Goal: Transaction & Acquisition: Purchase product/service

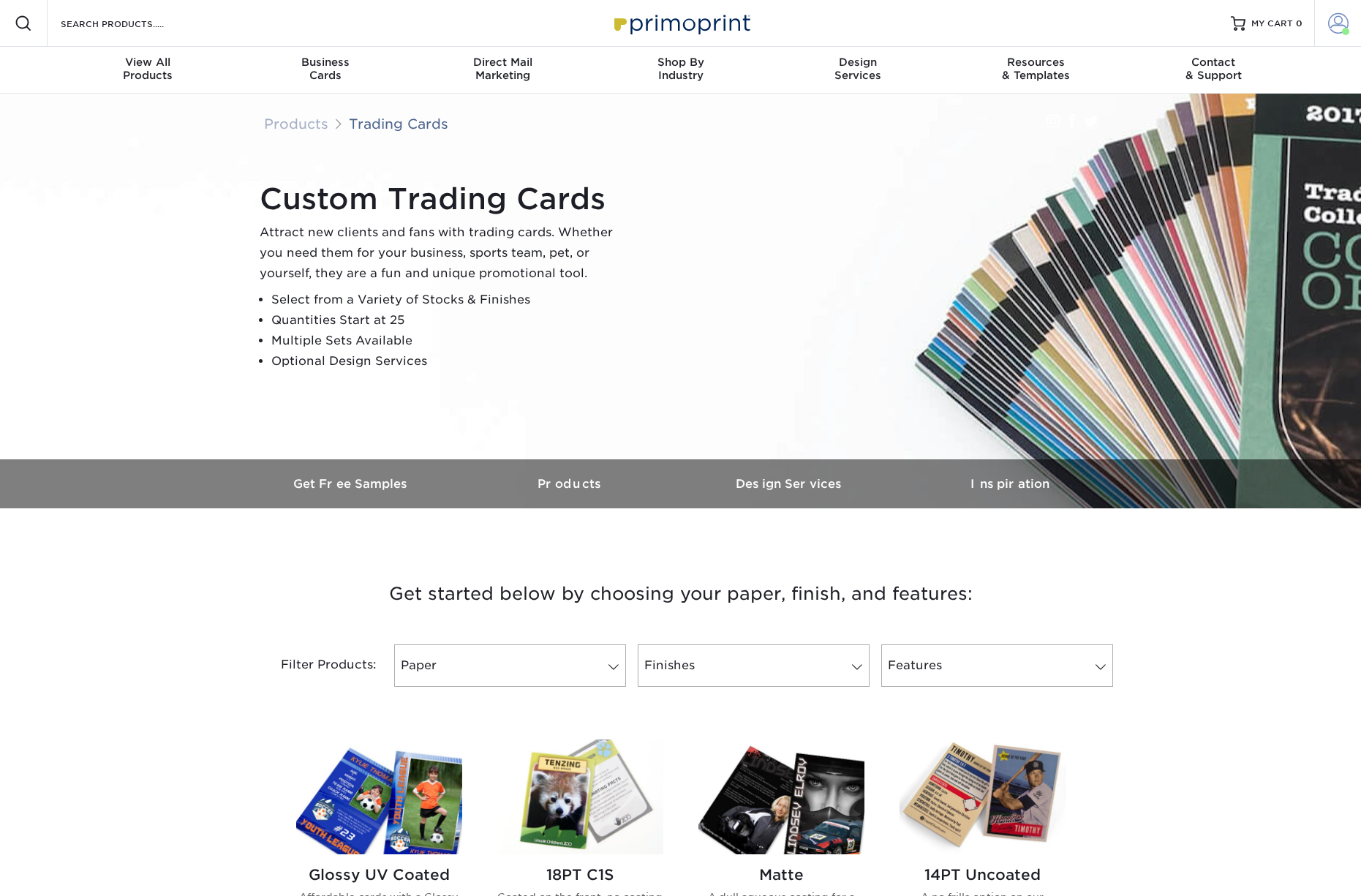
click at [1336, 24] on span at bounding box center [1338, 23] width 20 height 20
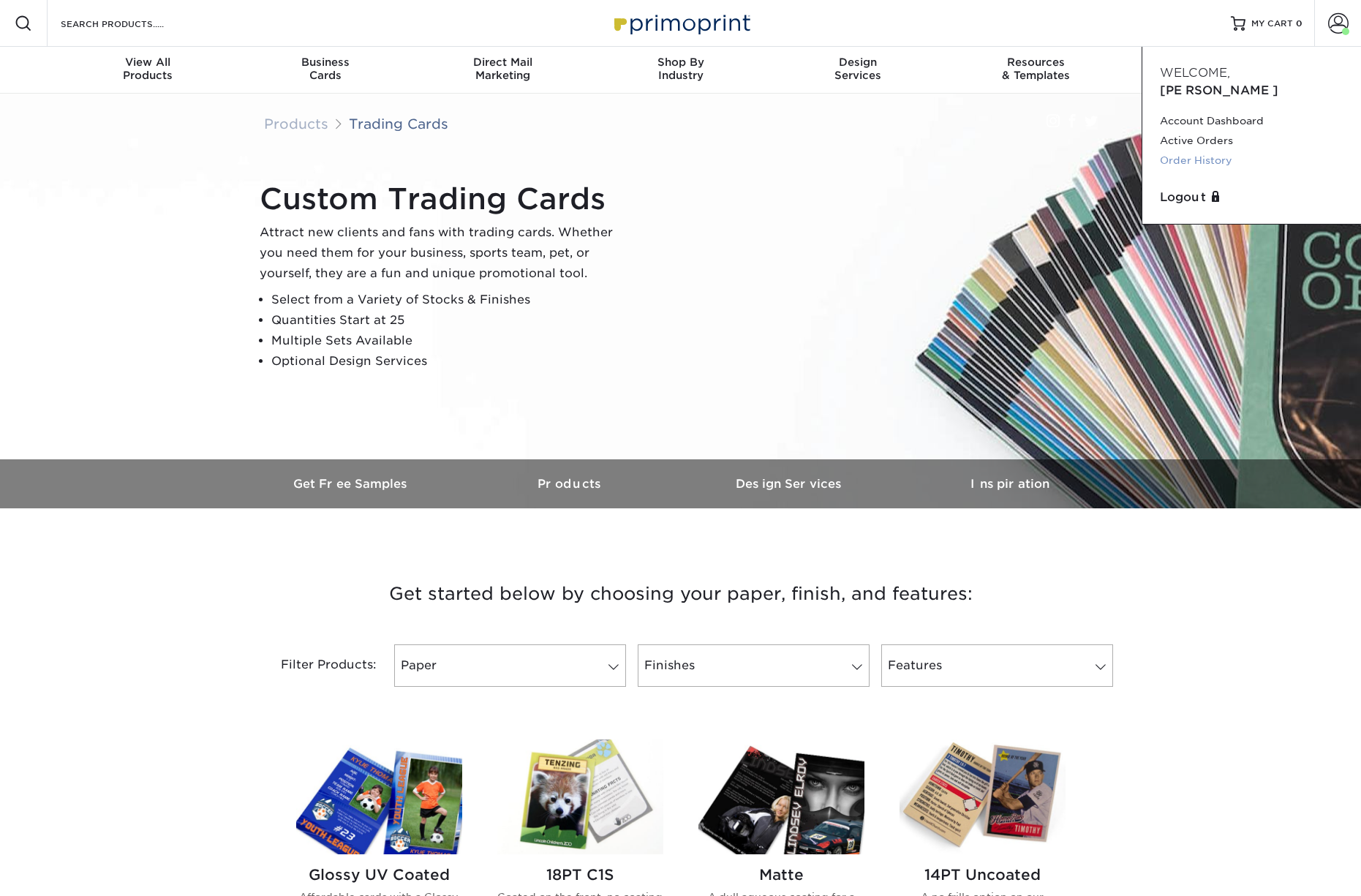
click at [1211, 150] on link "Order History" at bounding box center [1252, 160] width 183 height 20
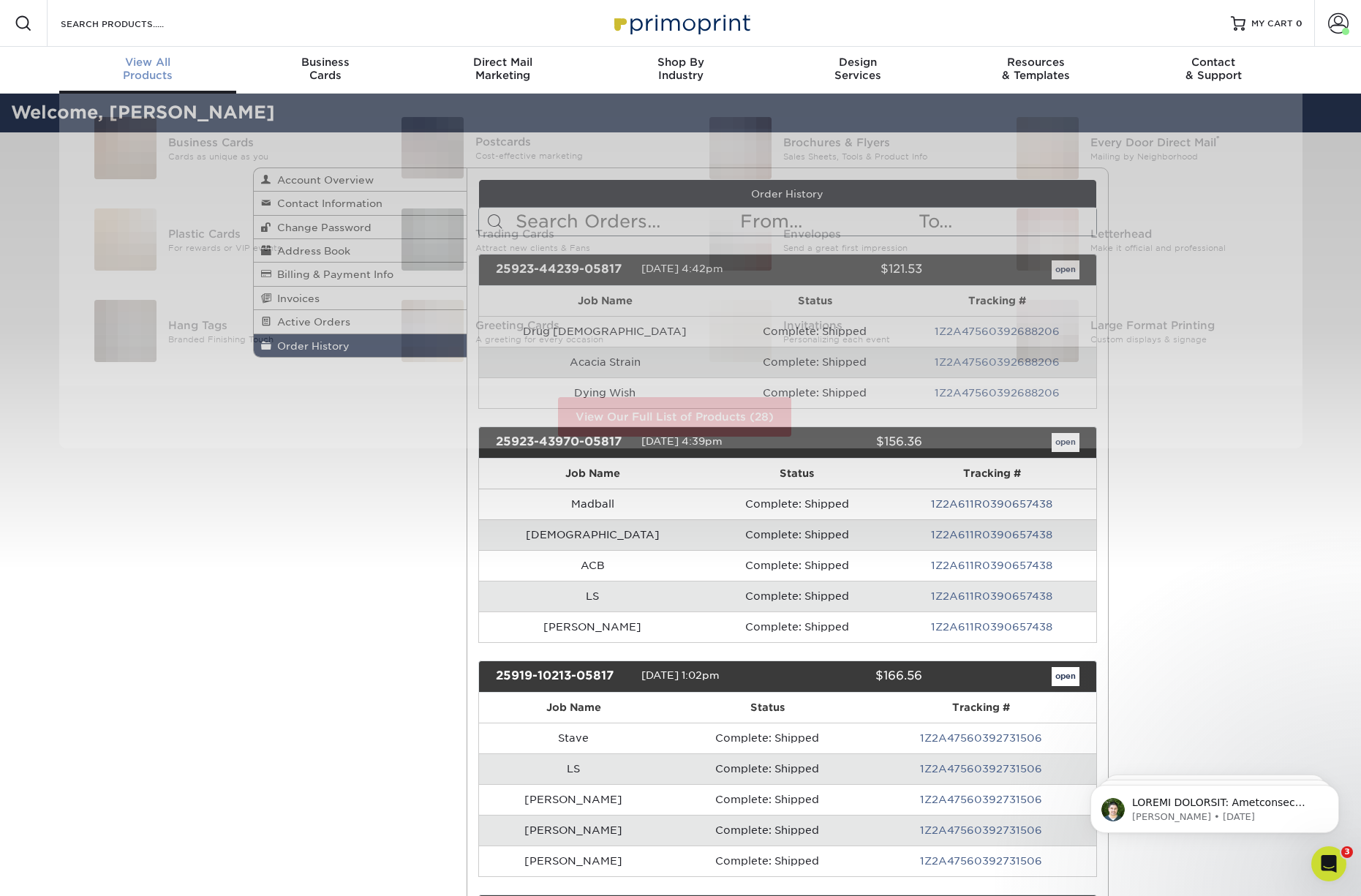
click at [140, 69] on div "View All Products" at bounding box center [149, 69] width 178 height 27
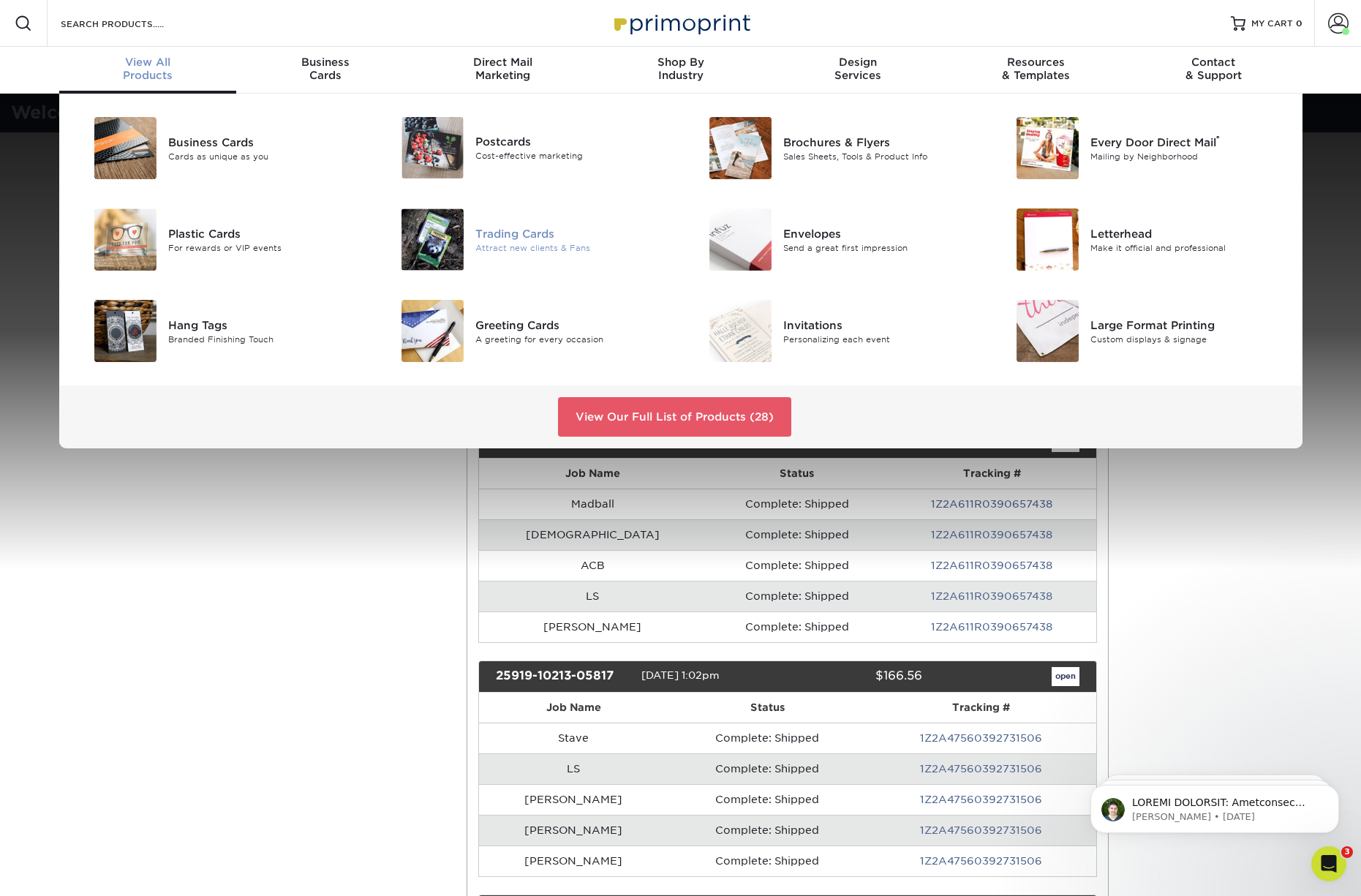
click at [520, 240] on div "Trading Cards" at bounding box center [571, 234] width 194 height 17
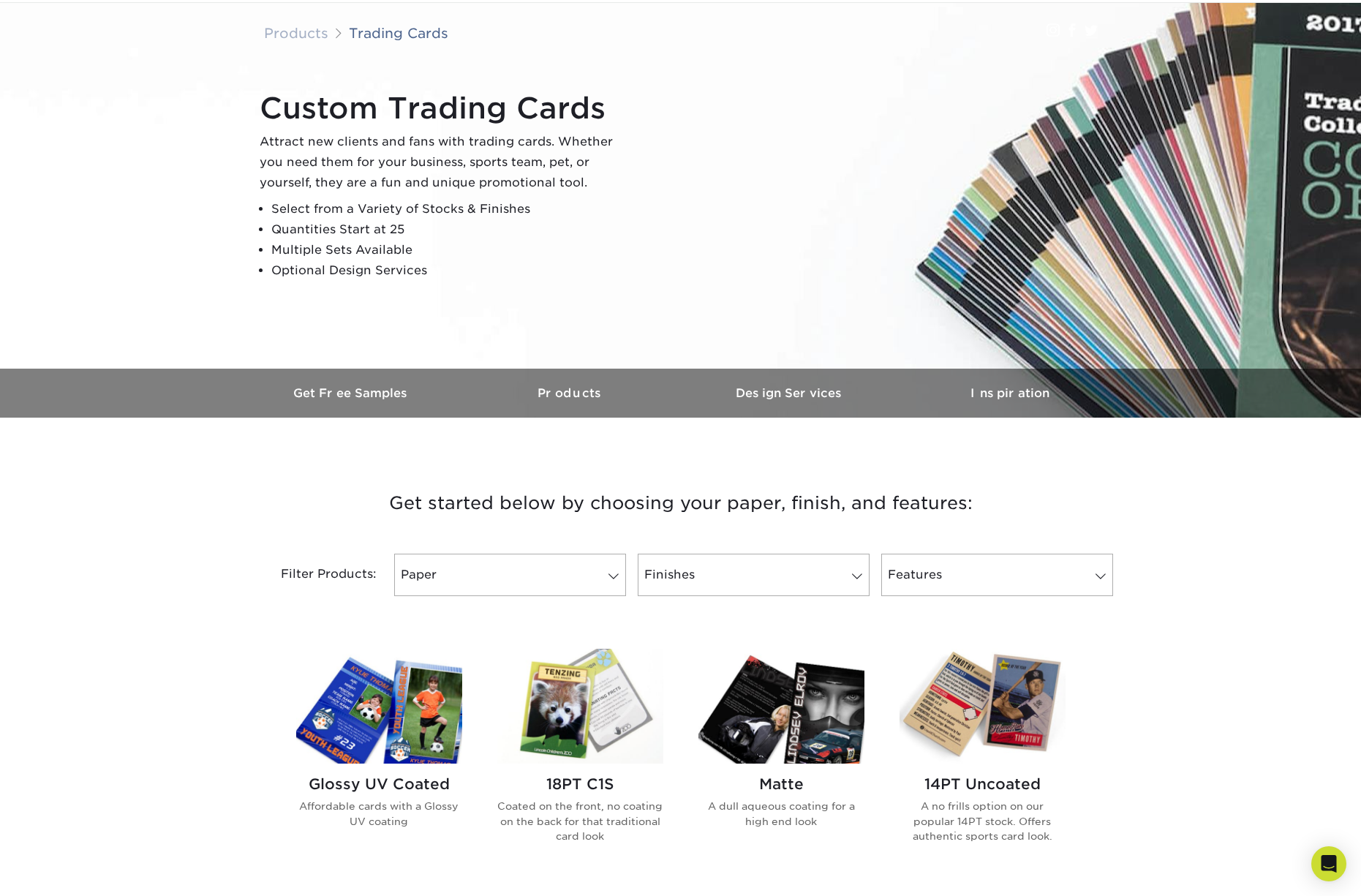
scroll to position [181, 0]
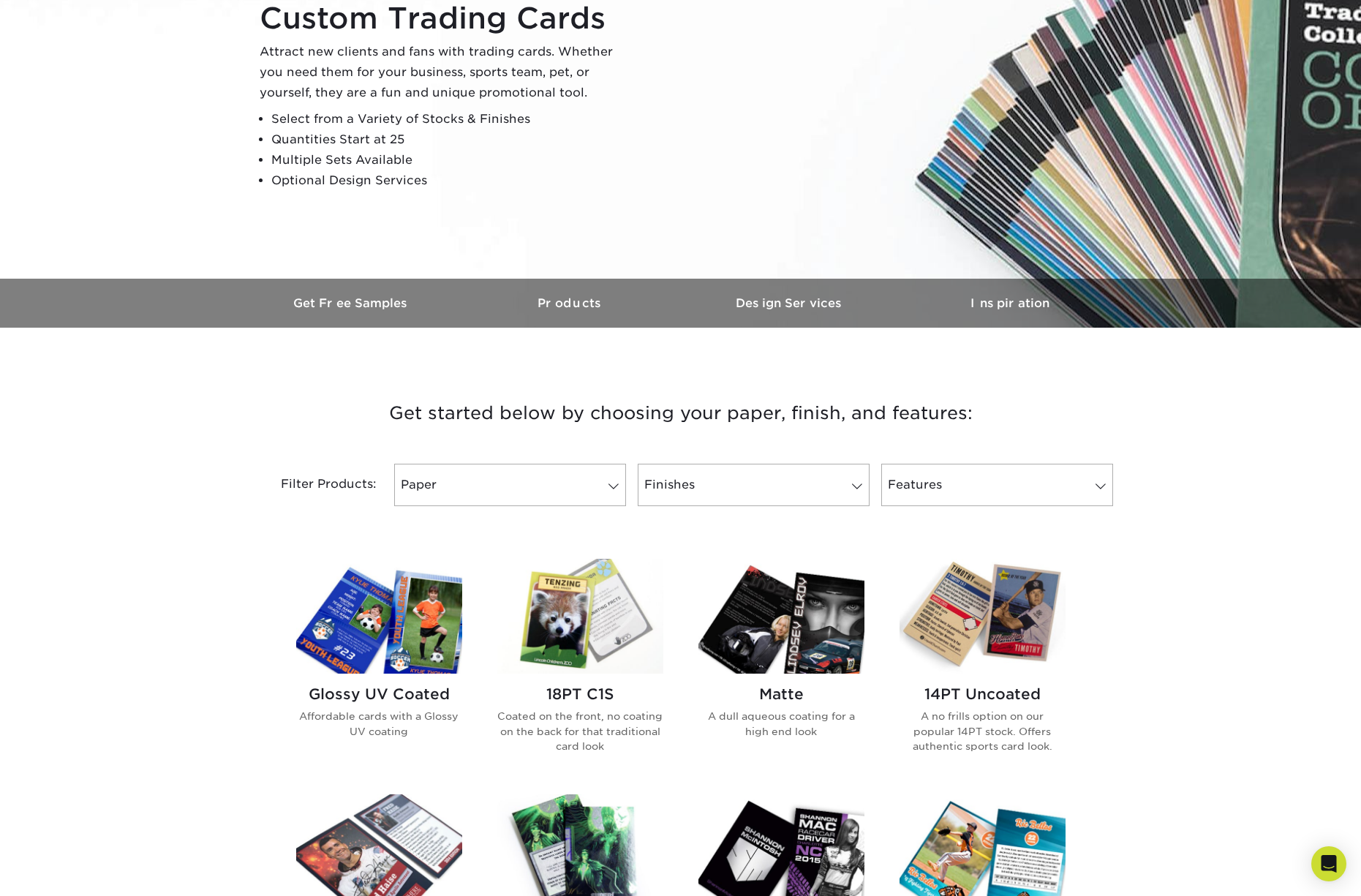
click at [584, 693] on h2 "18PT C1S" at bounding box center [580, 693] width 166 height 17
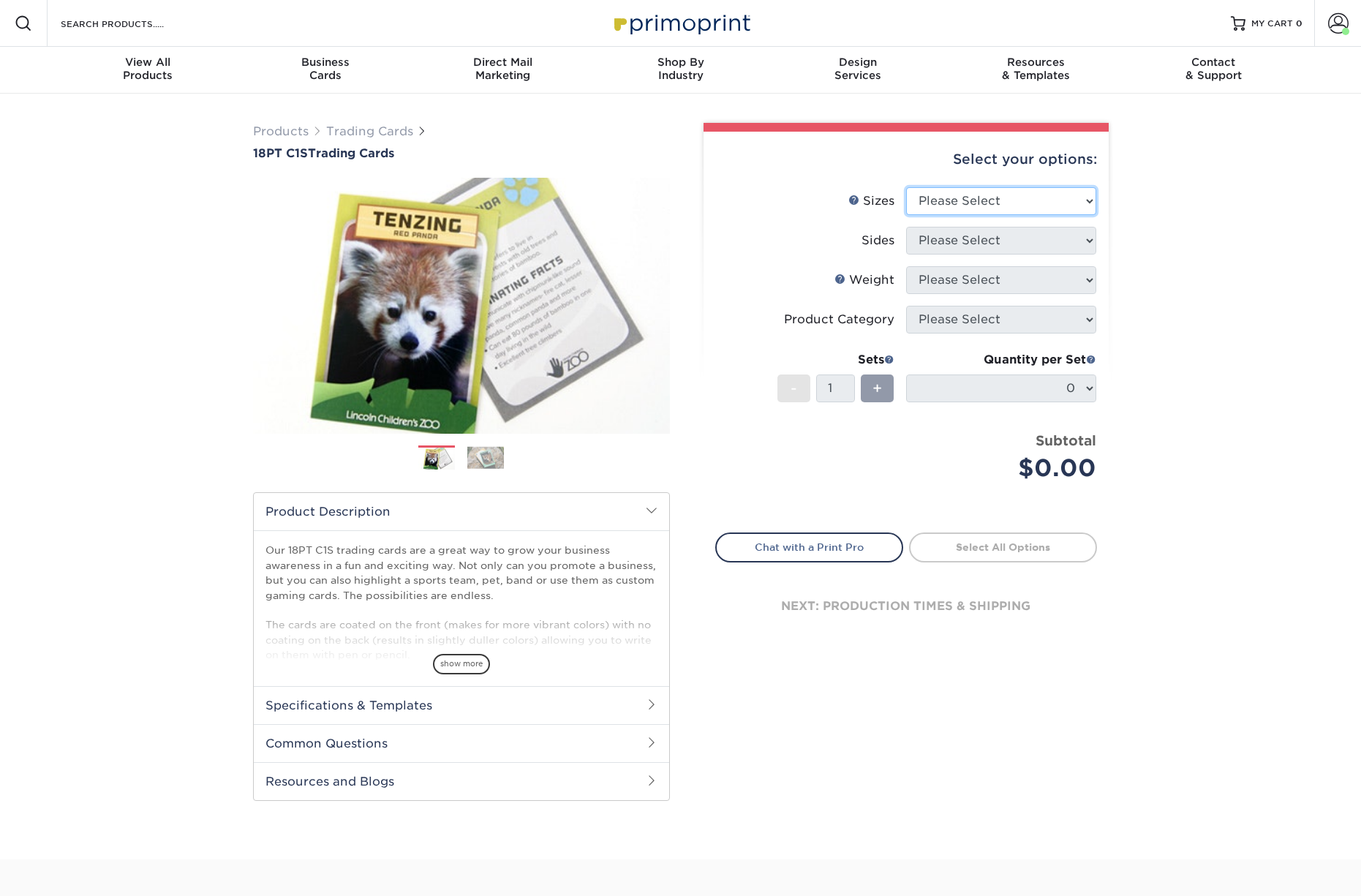
click at [954, 202] on select "Please Select 2.5" x 3.5"" at bounding box center [1001, 201] width 190 height 28
select select "2.50x3.50"
click at [906, 187] on select "Please Select 2.5" x 3.5"" at bounding box center [1001, 201] width 190 height 28
click at [968, 239] on select "Please Select Print Both Sides Print Front Only" at bounding box center [1001, 240] width 190 height 28
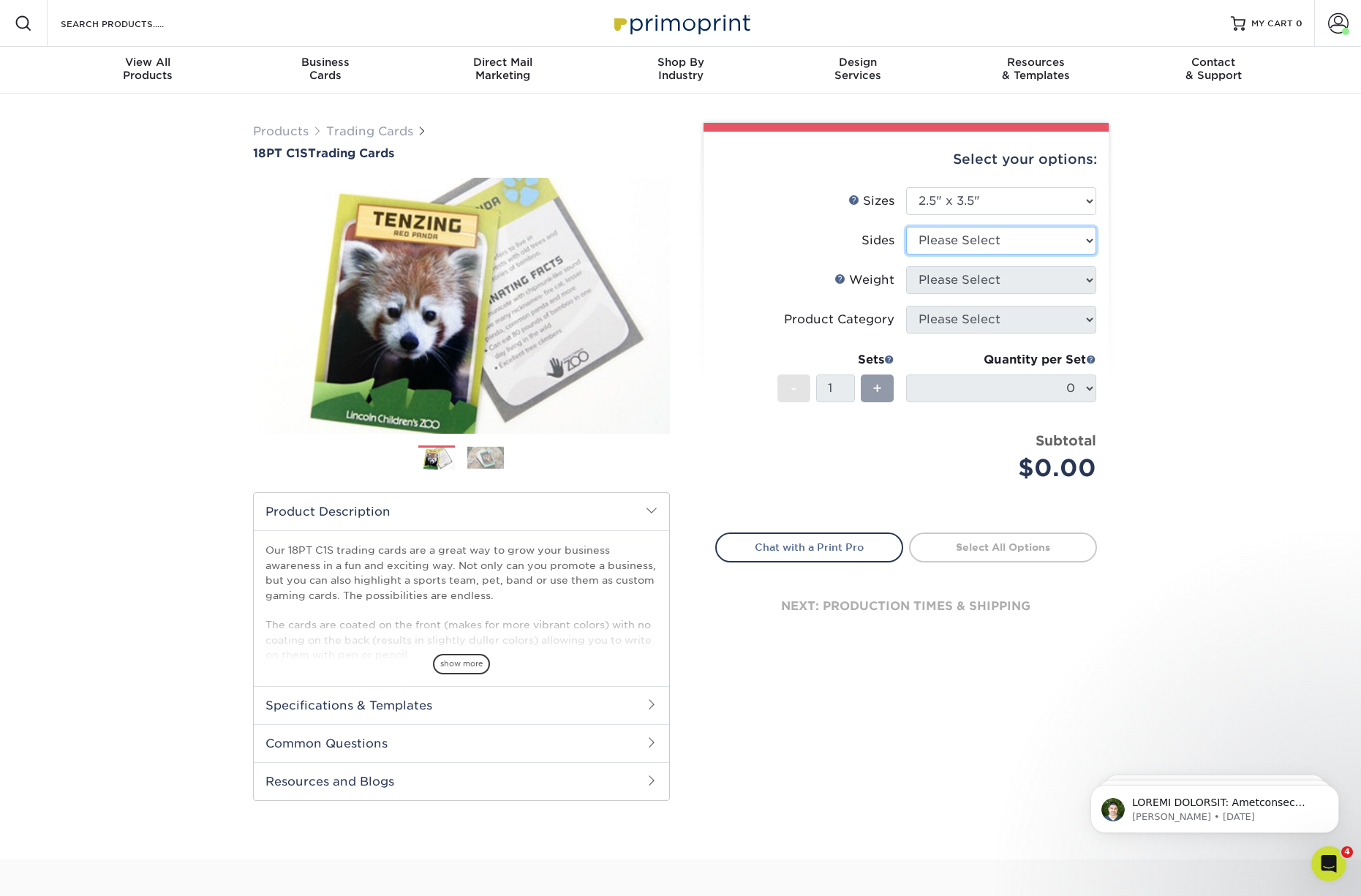
select select "13abbda7-1d64-4f25-8bb2-c179b224825d"
click at [906, 227] on select "Please Select Print Both Sides Print Front Only" at bounding box center [1001, 240] width 190 height 28
click at [973, 282] on select "Please Select 18PT C1S" at bounding box center [1001, 280] width 190 height 28
select select "18PTC1S"
click at [906, 266] on select "Please Select 18PT C1S" at bounding box center [1001, 280] width 190 height 28
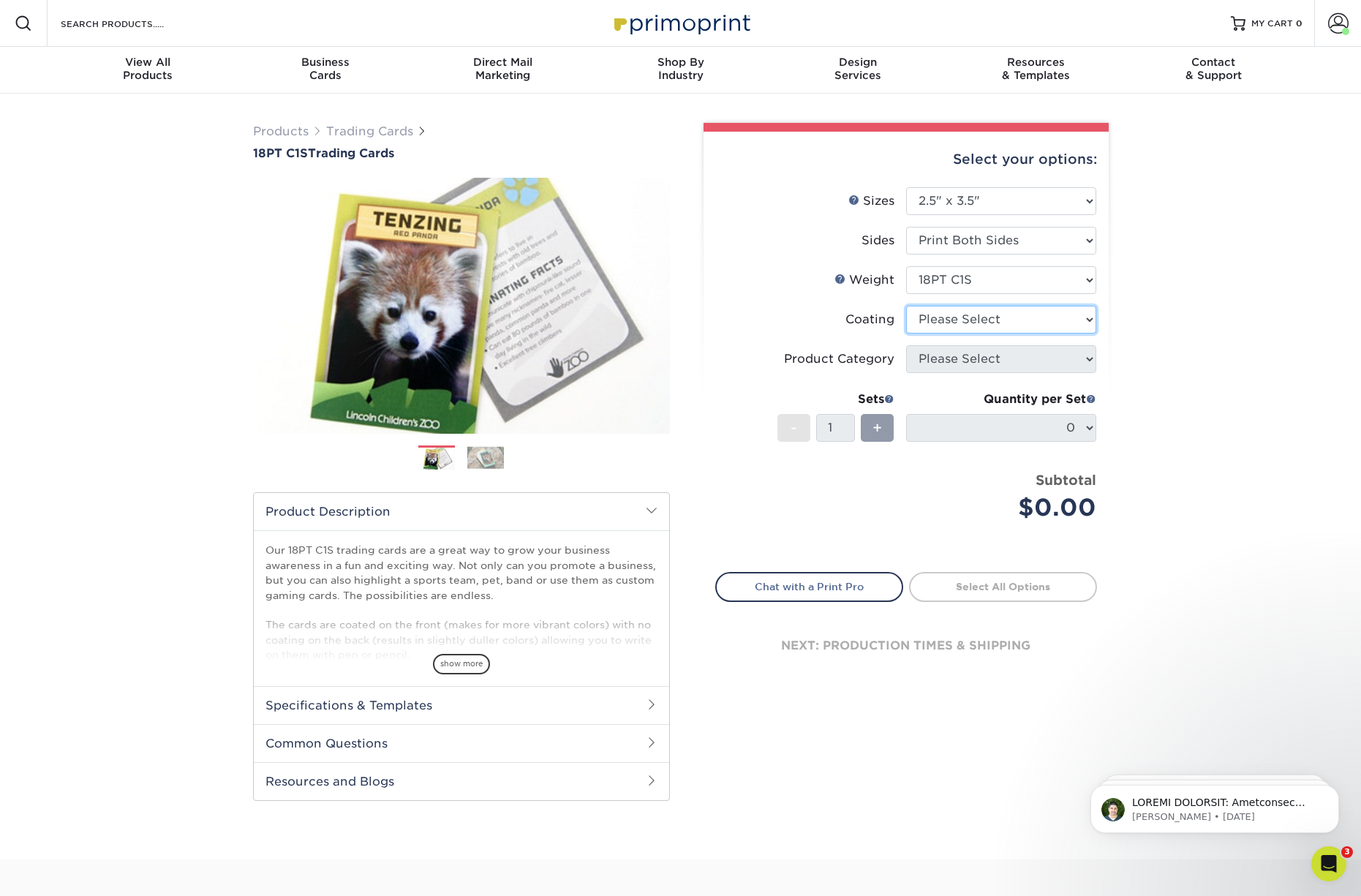
click at [966, 317] on select at bounding box center [1001, 319] width 190 height 28
select select "1e8116af-acfc-44b1-83dc-8181aa338834"
click at [906, 305] on select at bounding box center [1001, 319] width 190 height 28
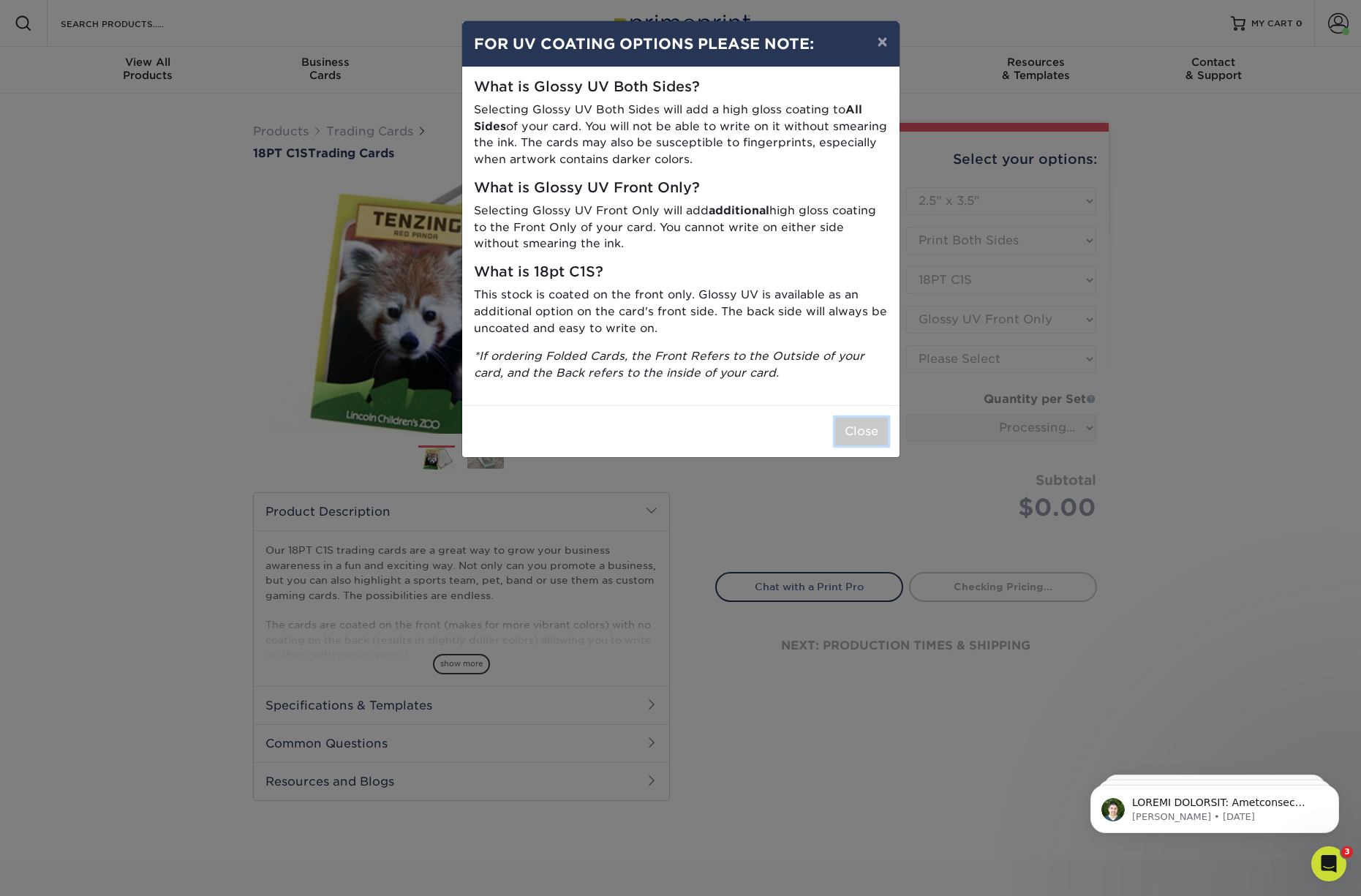
click at [858, 439] on button "Close" at bounding box center [861, 431] width 52 height 28
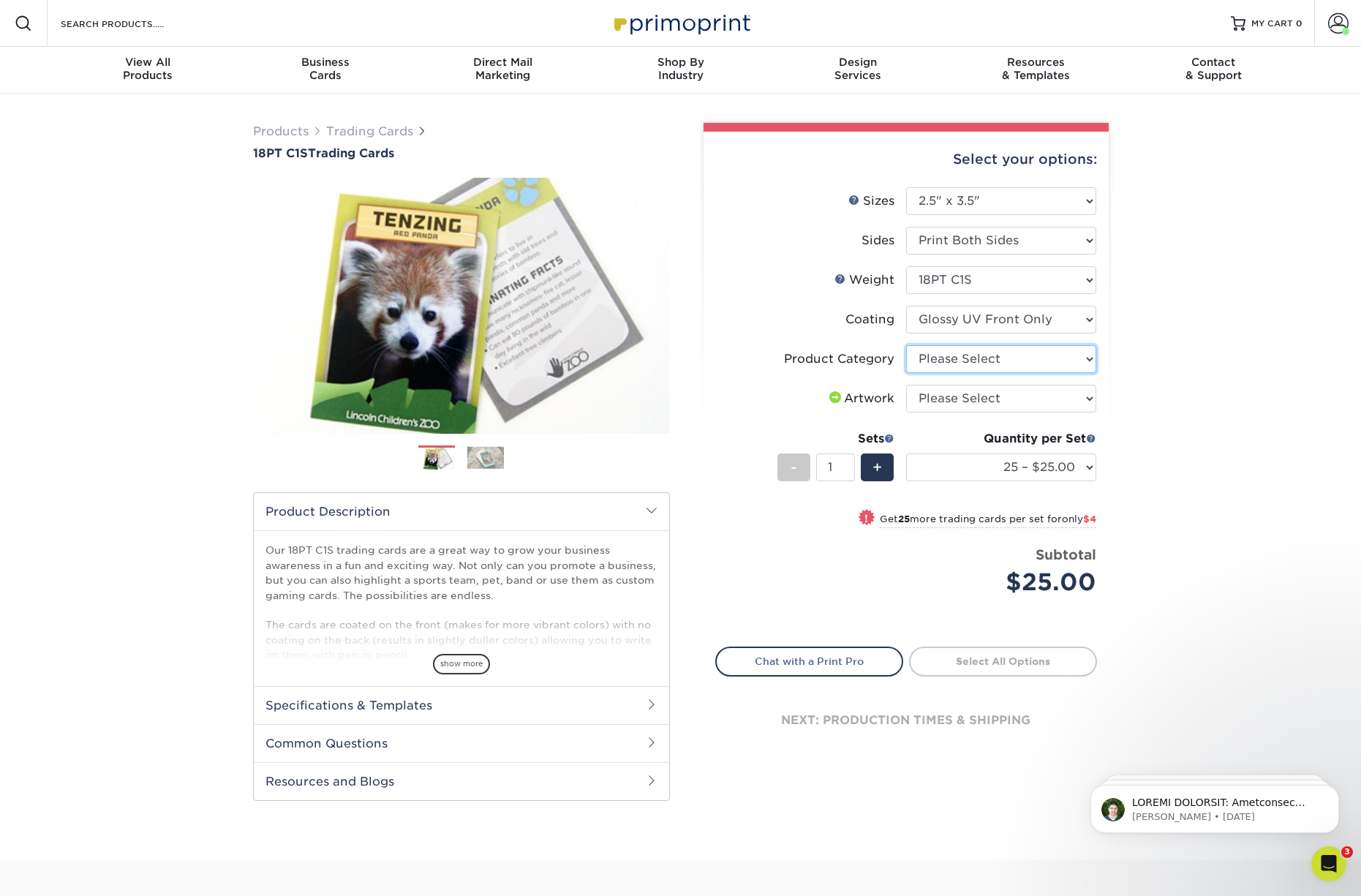
click at [974, 359] on select "Please Select Trading Cards" at bounding box center [1001, 359] width 190 height 28
select select "c2f9bce9-36c2-409d-b101-c29d9d031e18"
click at [906, 345] on select "Please Select Trading Cards" at bounding box center [1001, 359] width 190 height 28
click at [965, 395] on select "Please Select I will upload files I need a design - $100" at bounding box center [1001, 398] width 190 height 28
select select "upload"
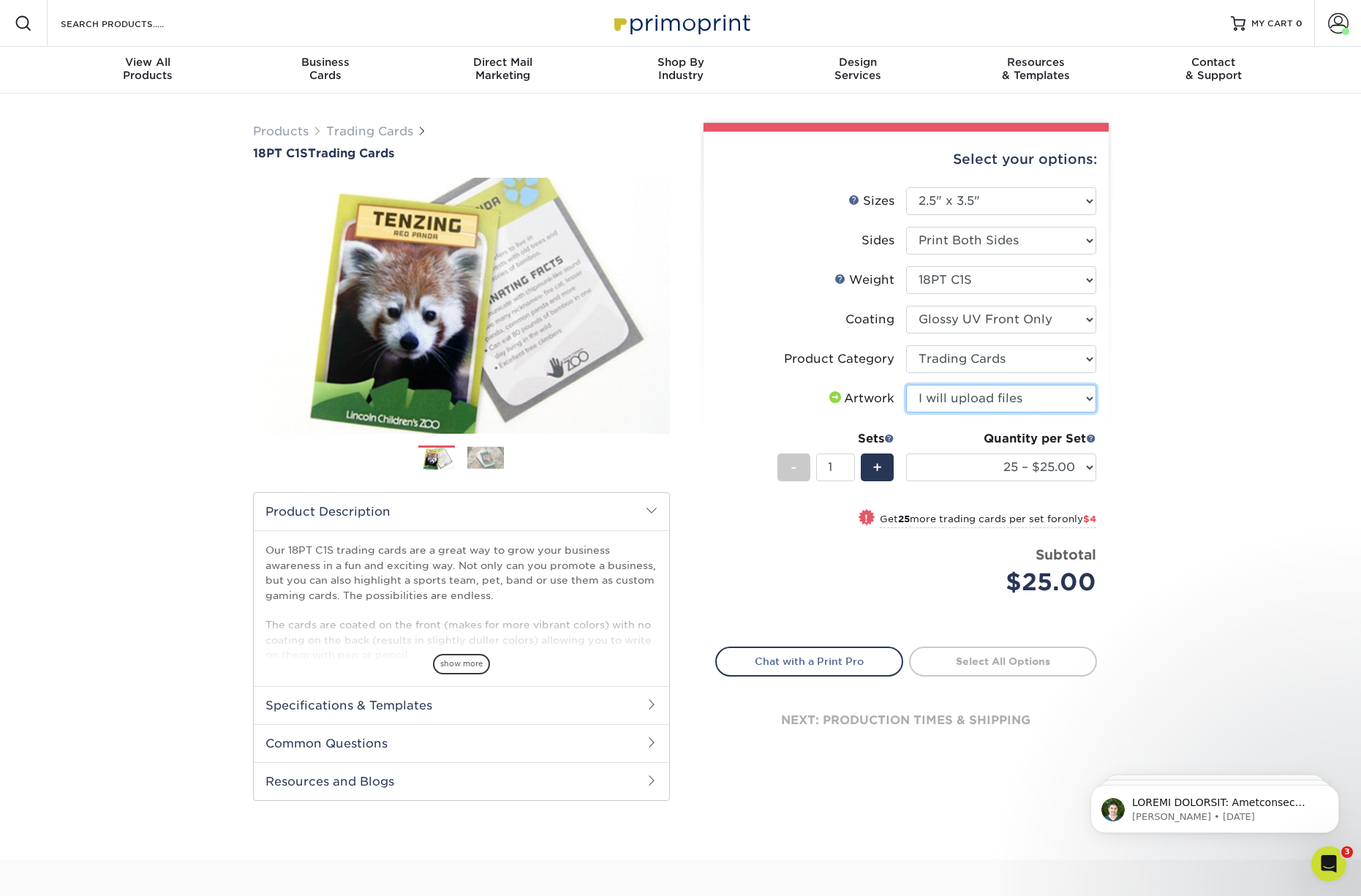
click at [906, 384] on select "Please Select I will upload files I need a design - $100" at bounding box center [1001, 398] width 190 height 28
click at [965, 473] on select "25 – $25.00 50 – $29.00 75 – $37.00 100 – $41.00 250 – $48.00 500 – $58.00 1000…" at bounding box center [1001, 467] width 190 height 28
select select "100 – $41.00"
click at [906, 453] on select "25 – $25.00 50 – $29.00 75 – $37.00 100 – $41.00 250 – $48.00 500 – $58.00 1000…" at bounding box center [1001, 467] width 190 height 28
click at [974, 656] on link "Proceed to Shipping" at bounding box center [1002, 659] width 188 height 27
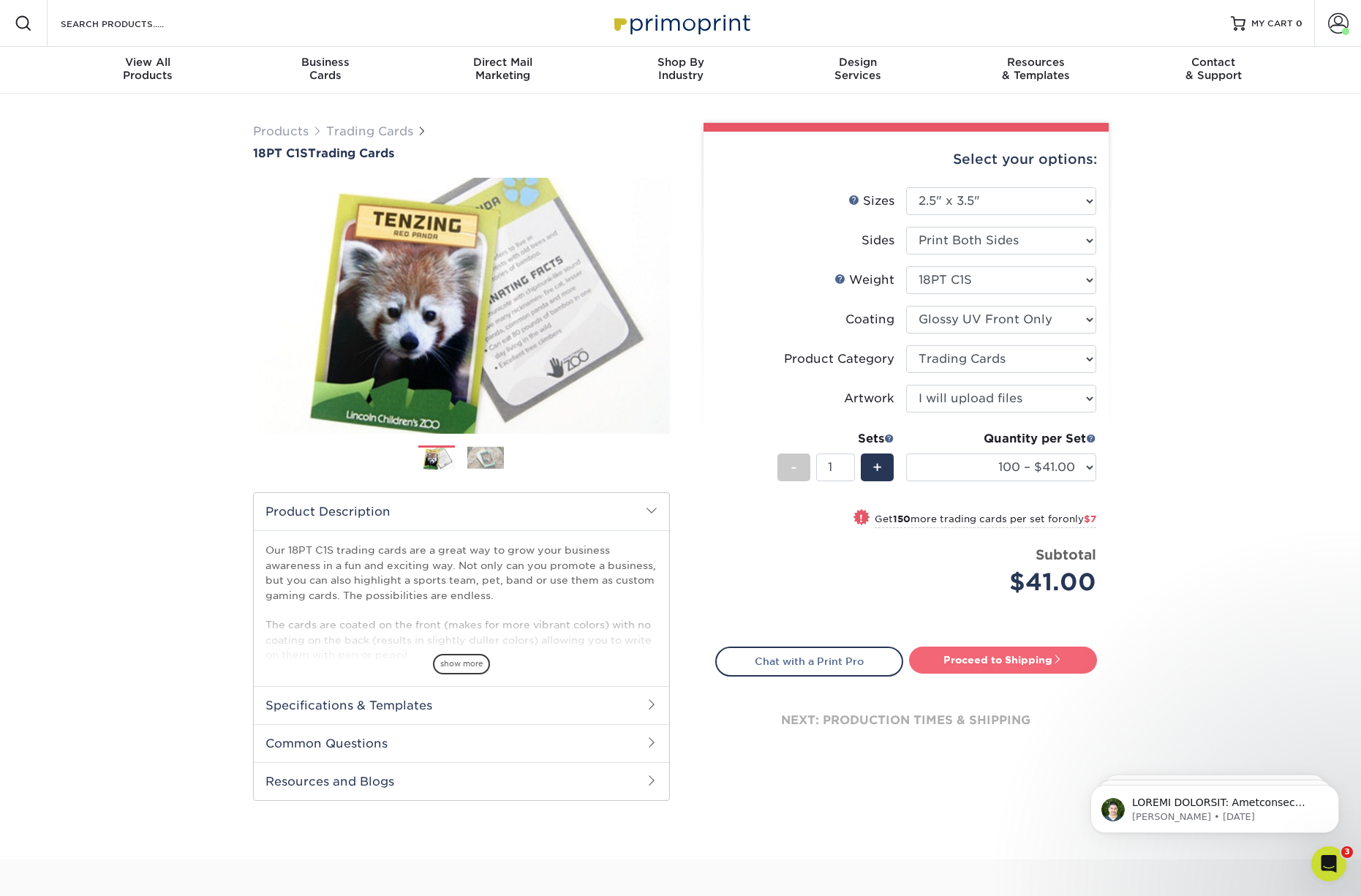
type input "Set 1"
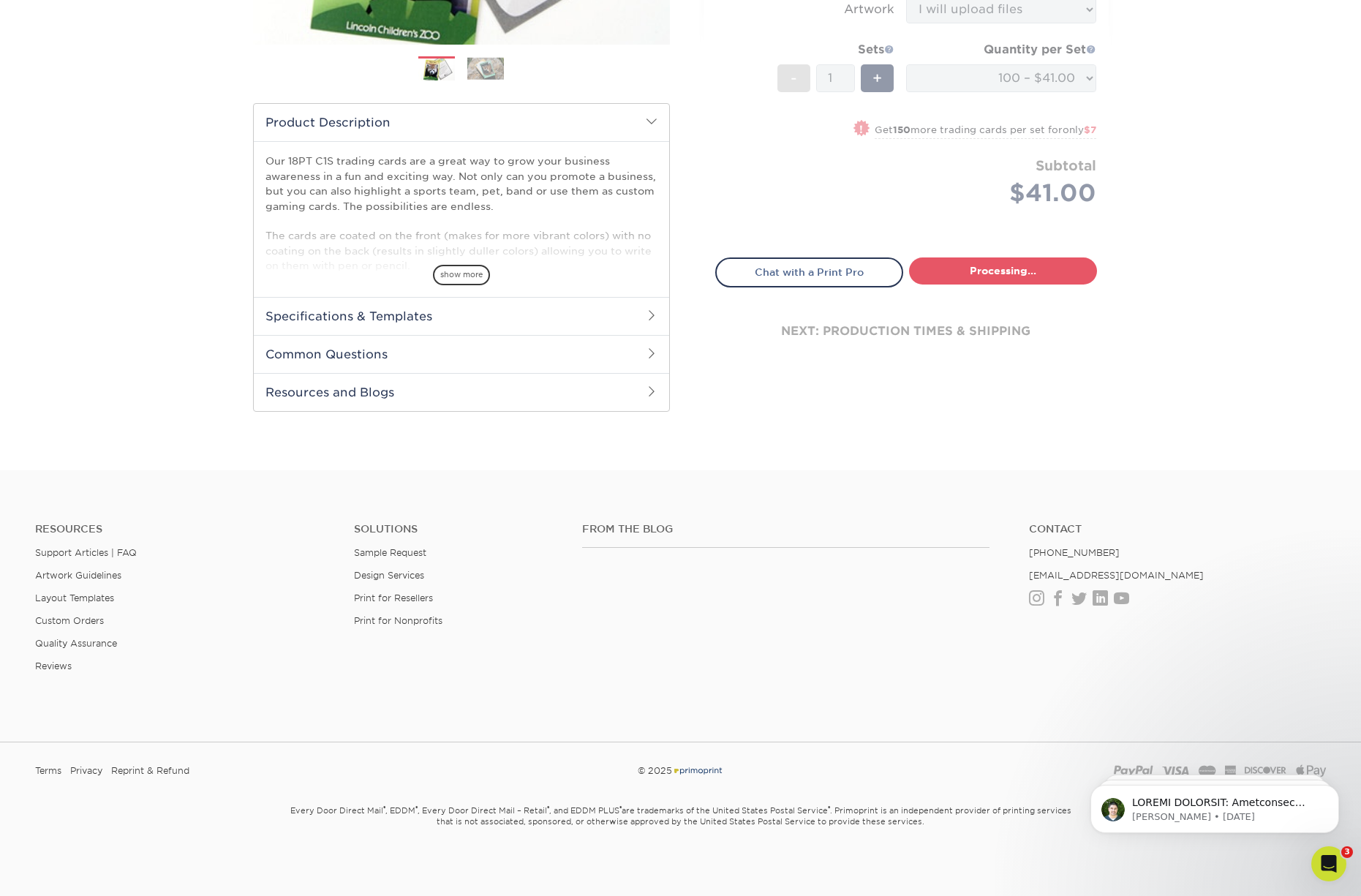
select select "112ffa23-9d02-4f11-8dd7-e63311db5207"
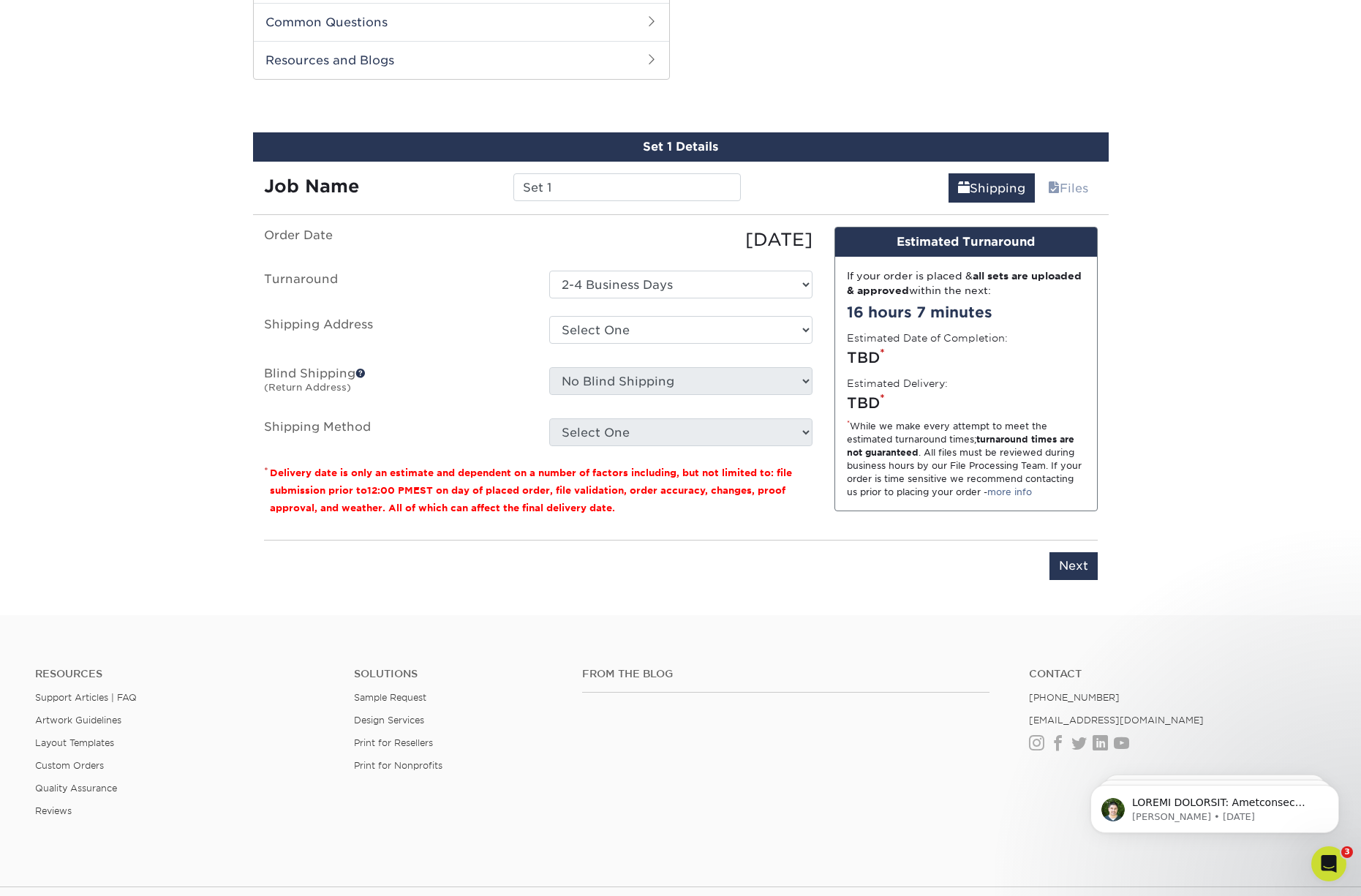
scroll to position [728, 0]
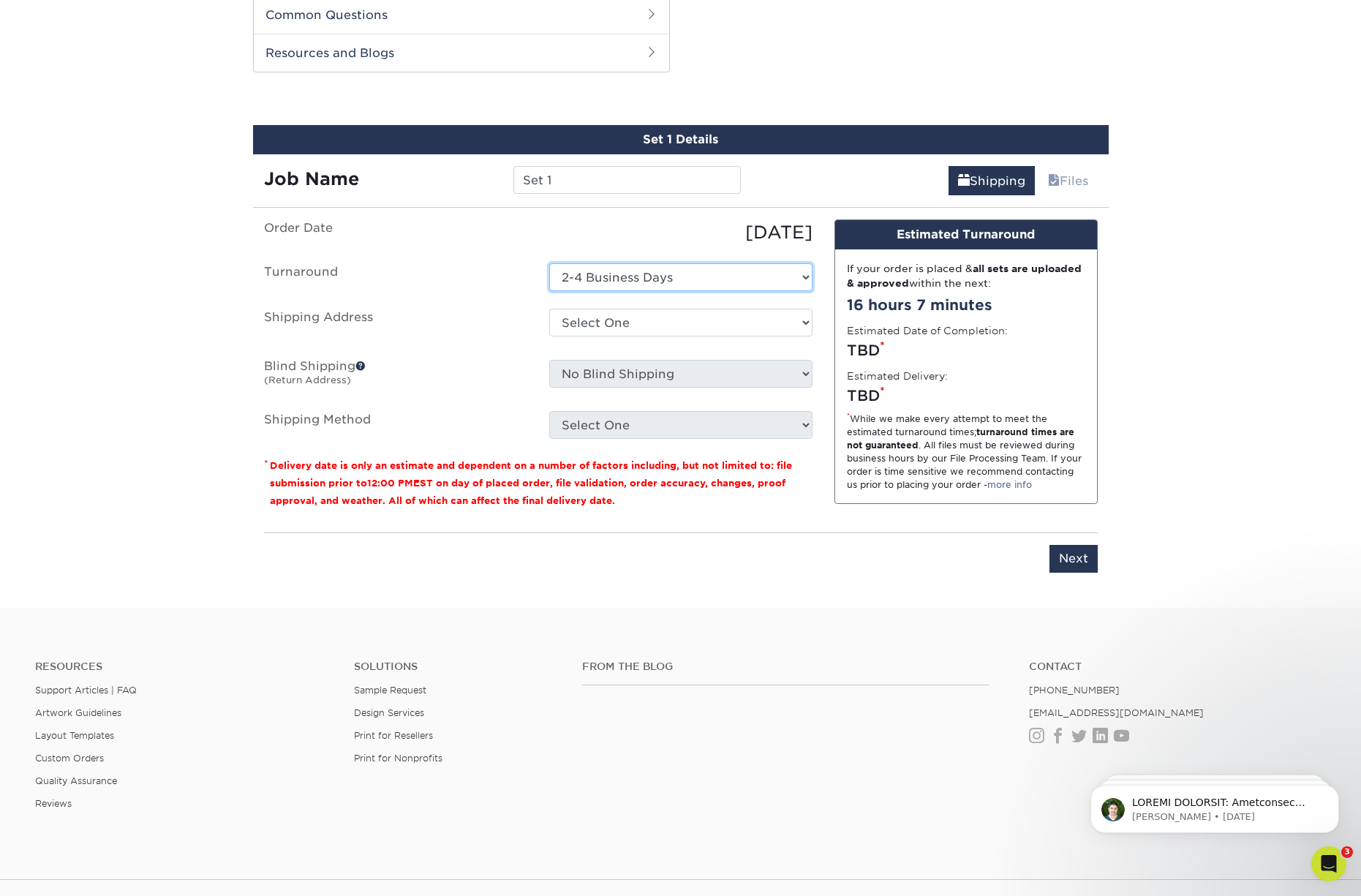
click at [701, 275] on select "Select One 2-4 Business Days" at bounding box center [680, 277] width 263 height 28
click at [549, 263] on select "Select One 2-4 Business Days" at bounding box center [680, 277] width 263 height 28
drag, startPoint x: 590, startPoint y: 186, endPoint x: 492, endPoint y: 180, distance: 98.2
click at [492, 180] on div "Job Name Set 1" at bounding box center [503, 180] width 500 height 28
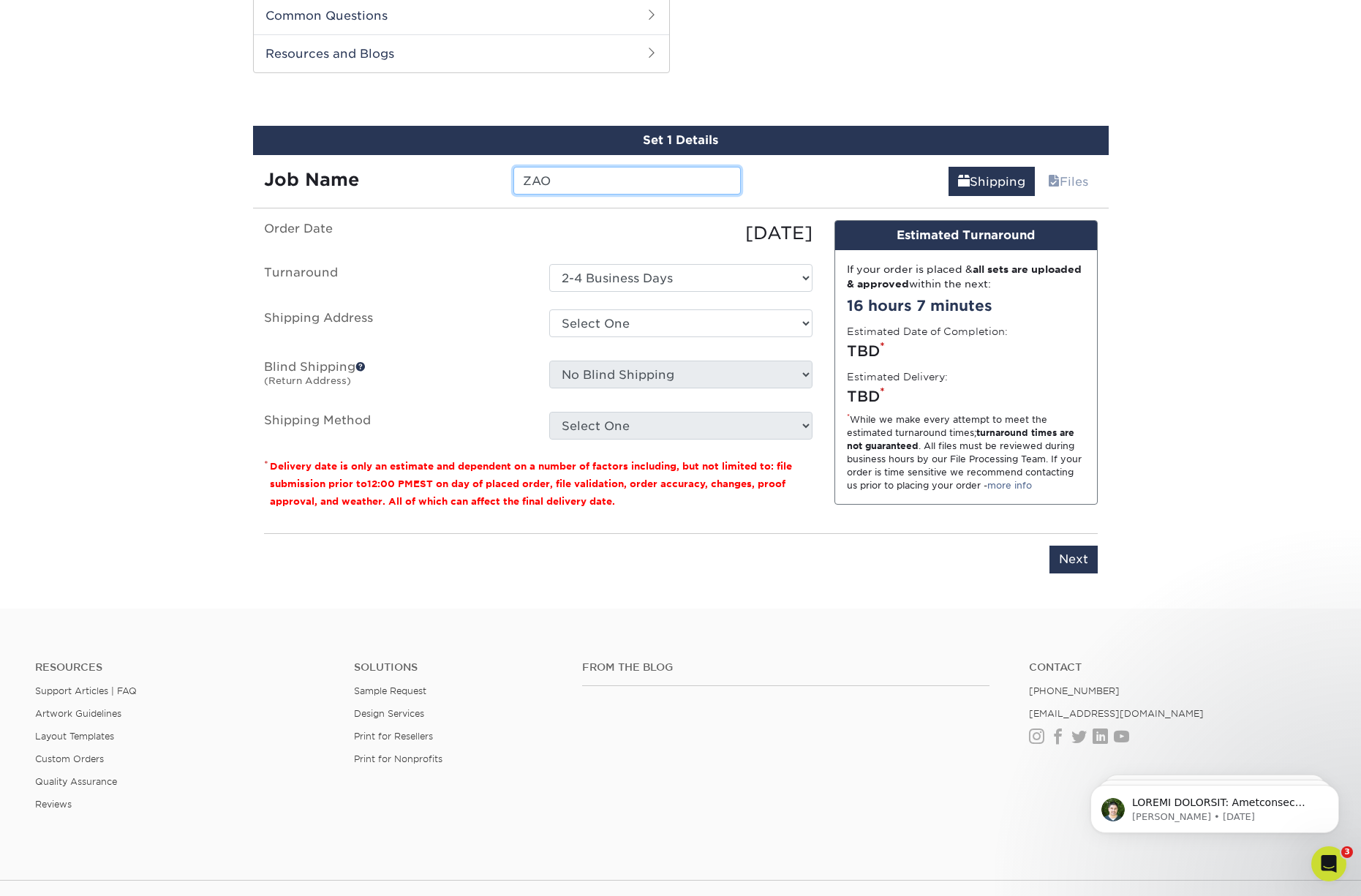
type input "ZAO"
click at [610, 326] on select "Select One Chad Chatt FF Johnny FF Nashville MWY + Add New Address" at bounding box center [680, 323] width 263 height 28
select select "239243"
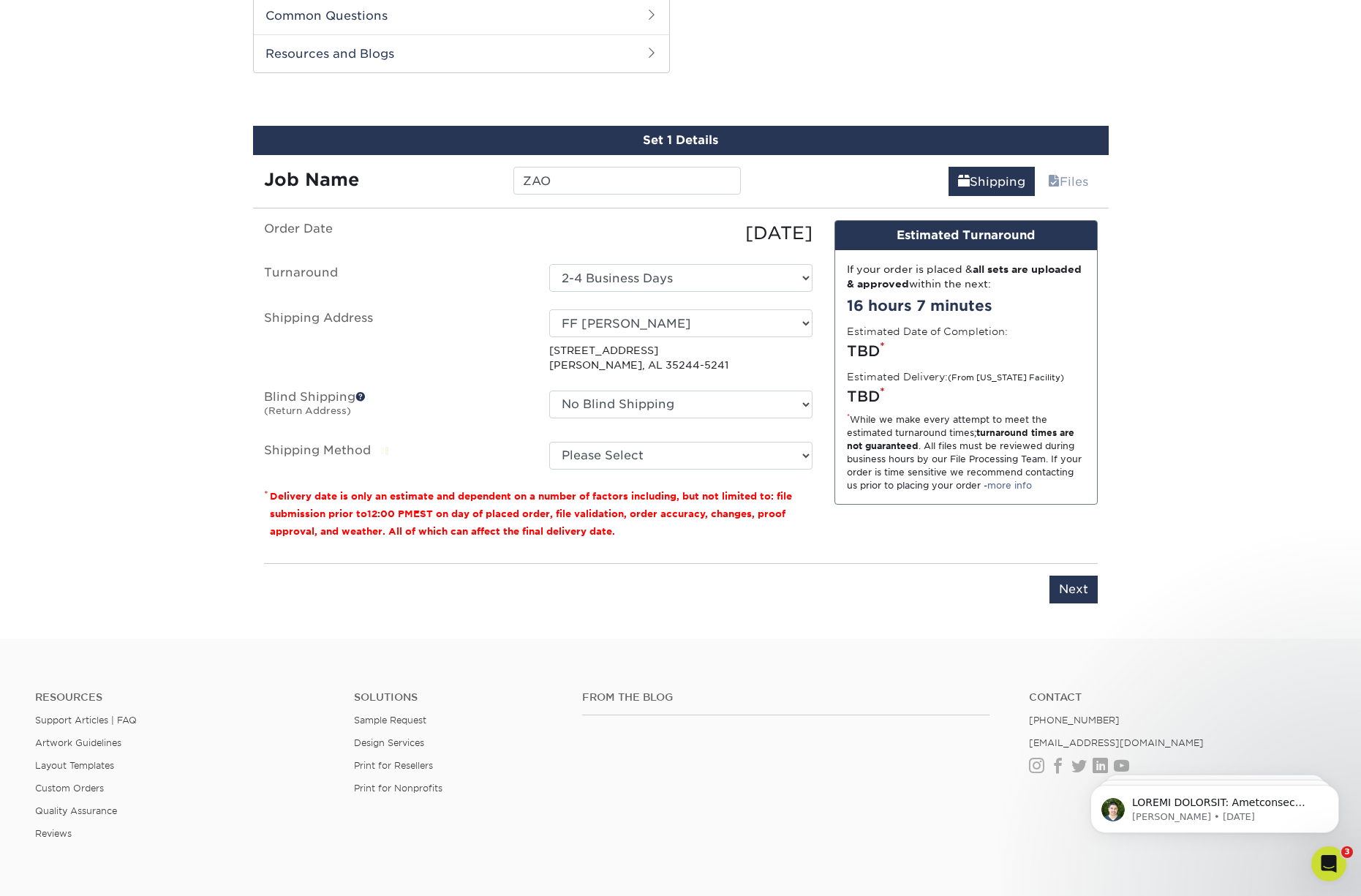
scroll to position [728, 0]
click at [667, 454] on select "Please Select 3 Day Shipping Service (+$17.82) Ground Shipping (+$18.04) 2 Day …" at bounding box center [680, 455] width 263 height 28
select select "01"
click at [549, 441] on select "Please Select 3 Day Shipping Service (+$17.82) Ground Shipping (+$18.04) 2 Day …" at bounding box center [680, 455] width 263 height 28
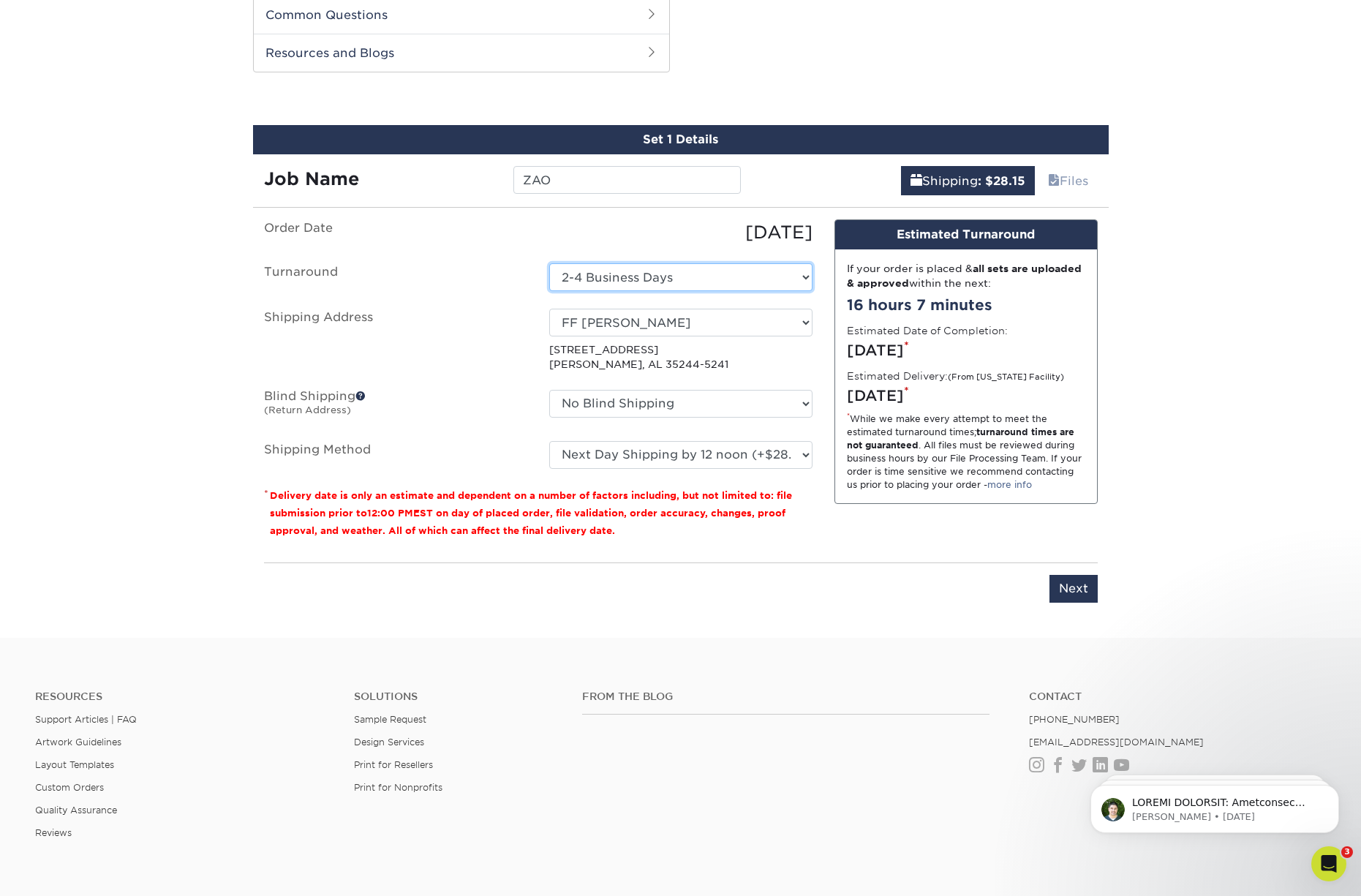
click at [679, 276] on select "Select One 2-4 Business Days" at bounding box center [680, 277] width 263 height 28
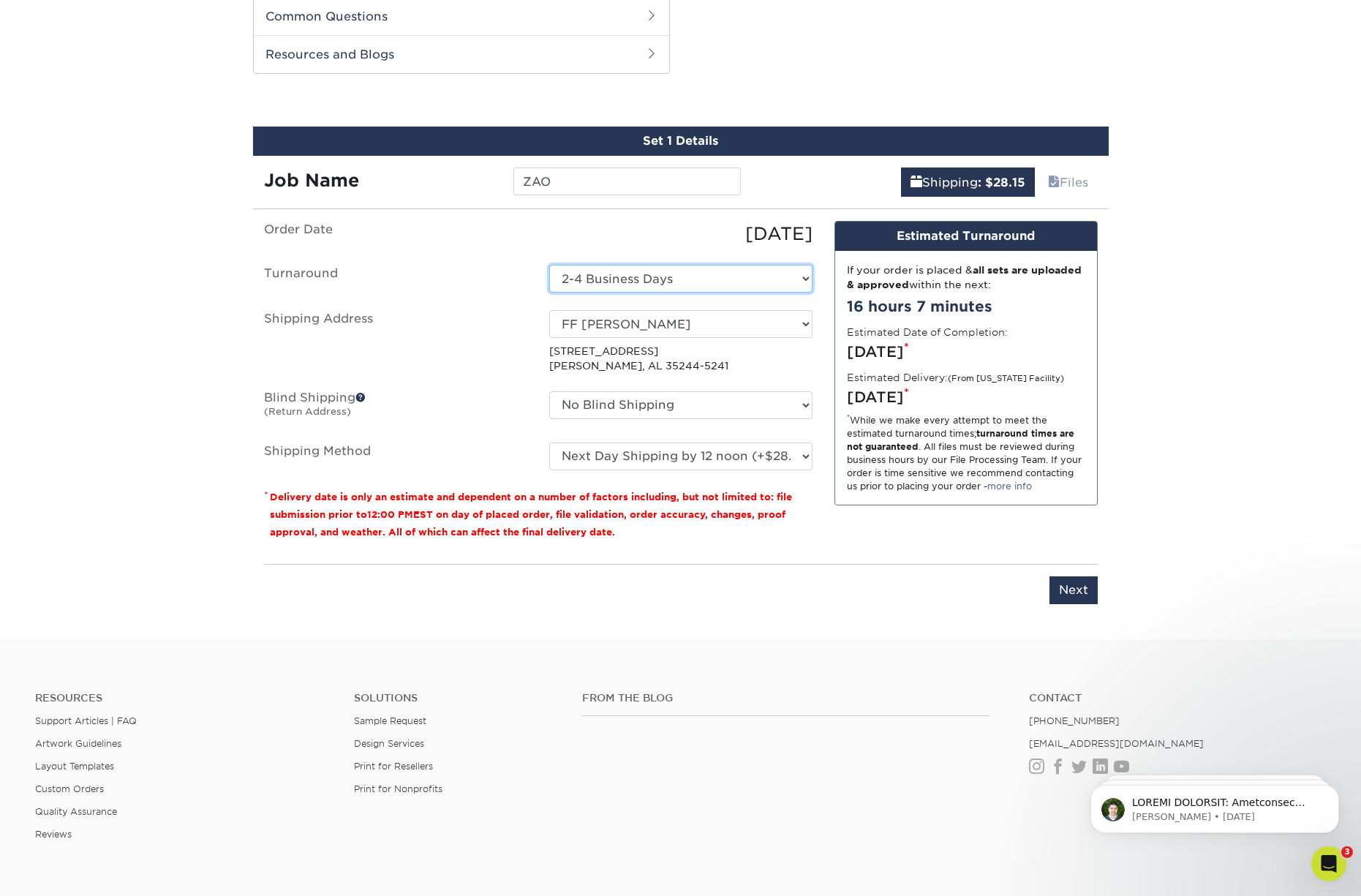
scroll to position [729, 0]
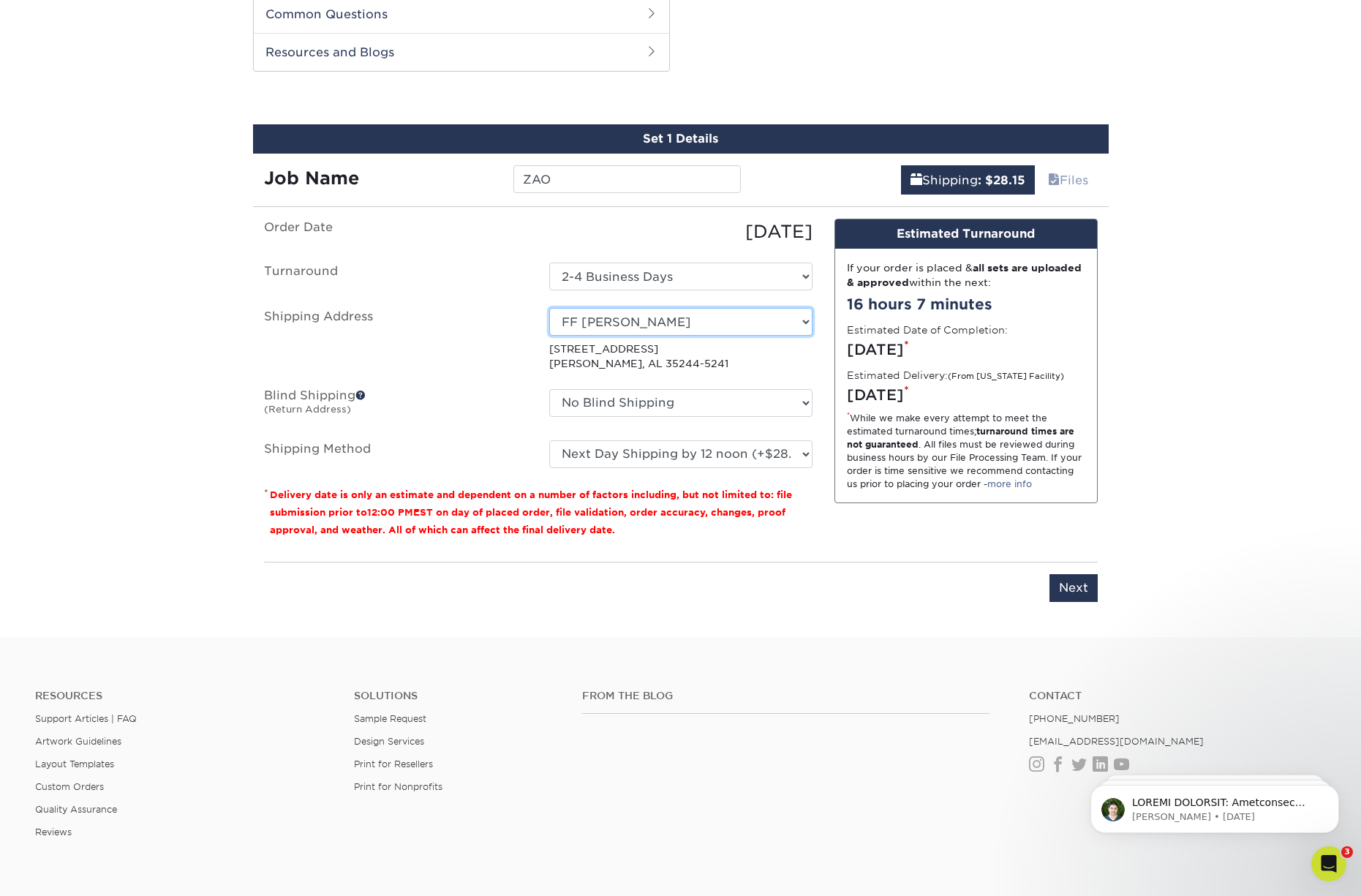
click at [615, 324] on select "Select One Chad Chatt FF Johnny FF Nashville MWY + Add New Address" at bounding box center [680, 322] width 263 height 28
select select "274035"
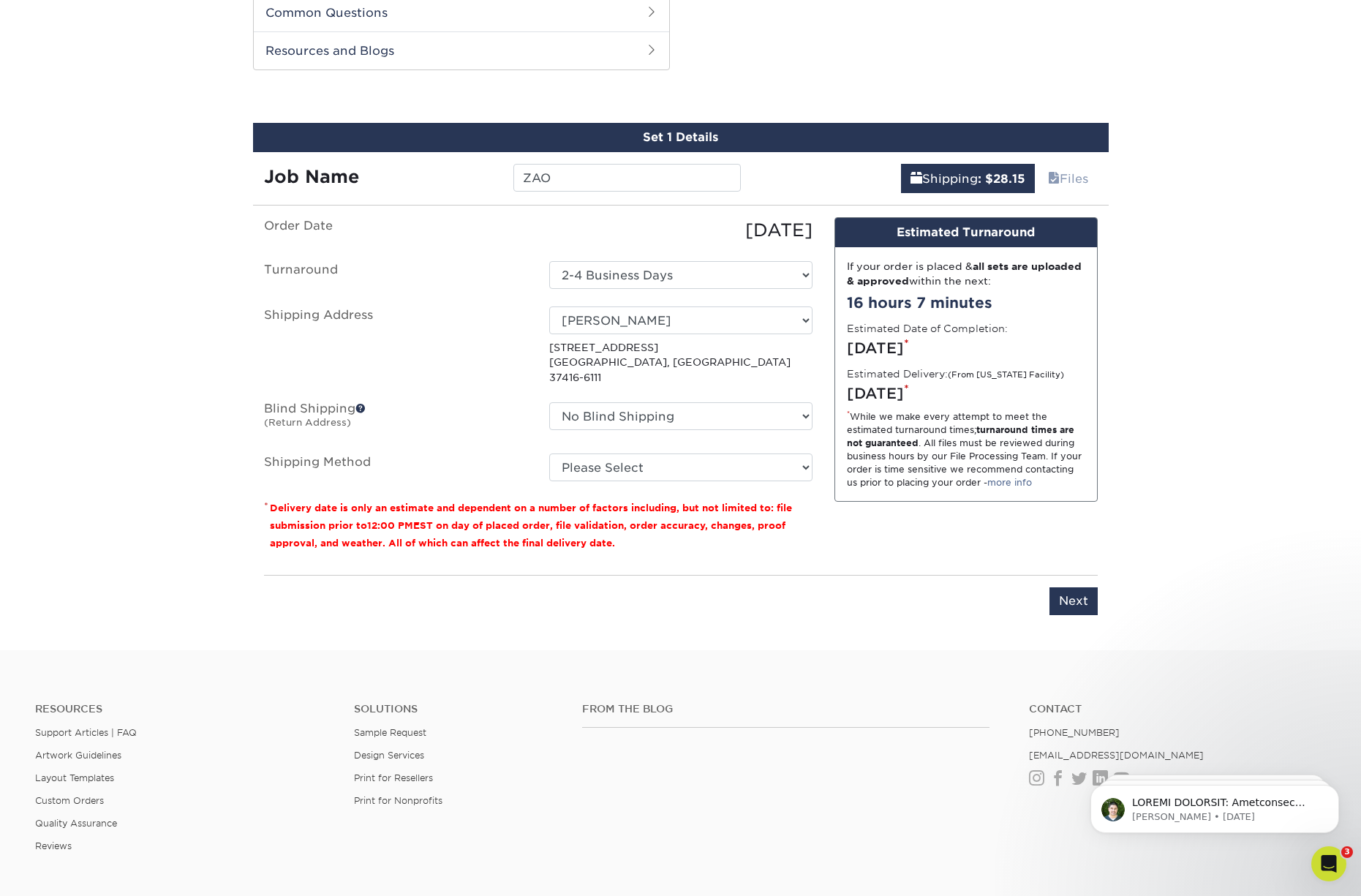
scroll to position [732, 0]
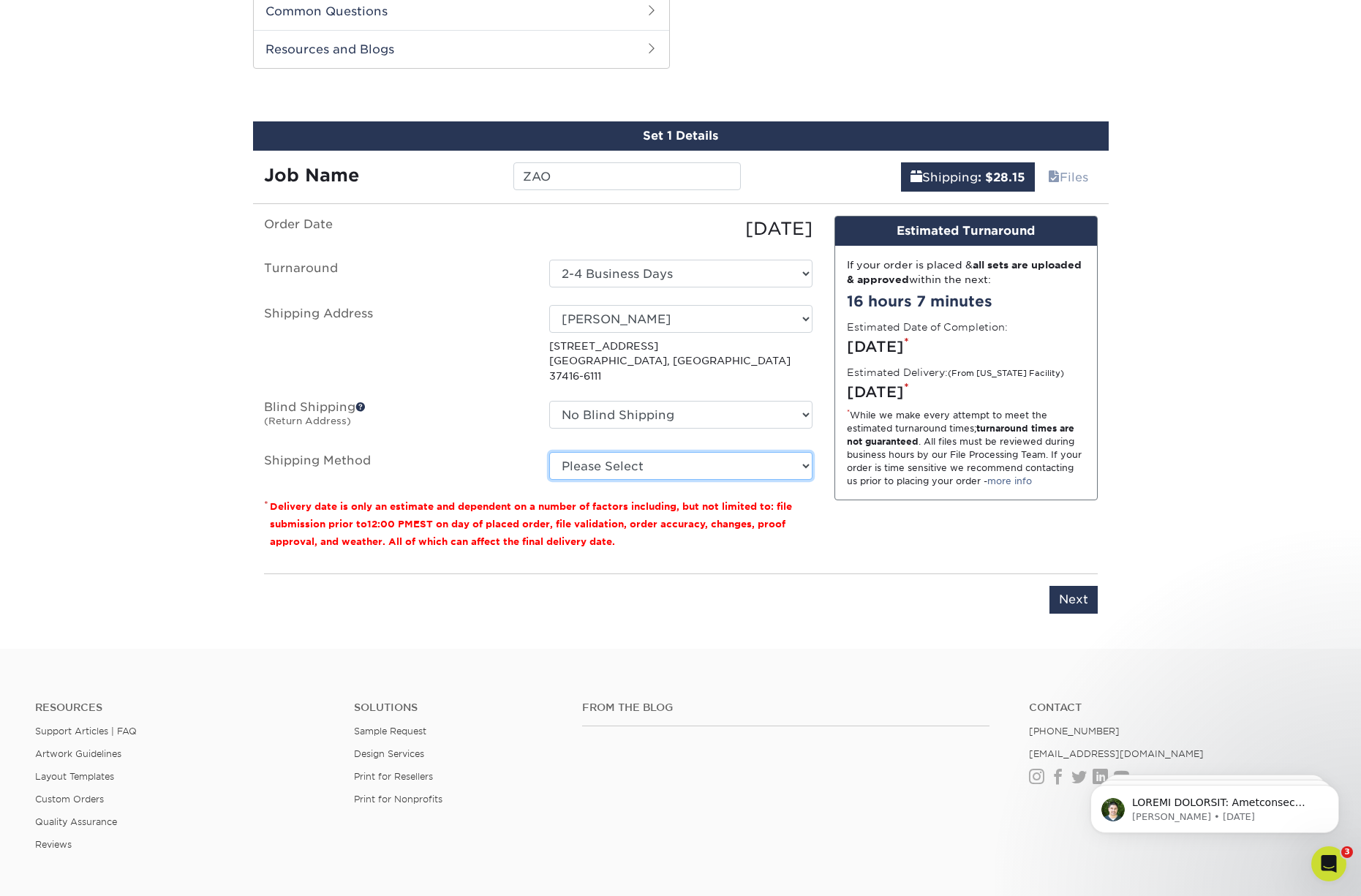
click at [764, 459] on select "Please Select 3 Day Shipping Service (+$17.82) Ground Shipping (+$18.04) 2 Day …" at bounding box center [680, 466] width 263 height 28
select select "03"
click at [549, 452] on select "Please Select 3 Day Shipping Service (+$17.82) Ground Shipping (+$18.04) 2 Day …" at bounding box center [680, 466] width 263 height 28
click at [792, 452] on select "Please Select 3 Day Shipping Service (+$17.82) Ground Shipping (+$18.04) 2 Day …" at bounding box center [680, 466] width 263 height 28
click at [549, 452] on select "Please Select 3 Day Shipping Service (+$17.82) Ground Shipping (+$18.04) 2 Day …" at bounding box center [680, 466] width 263 height 28
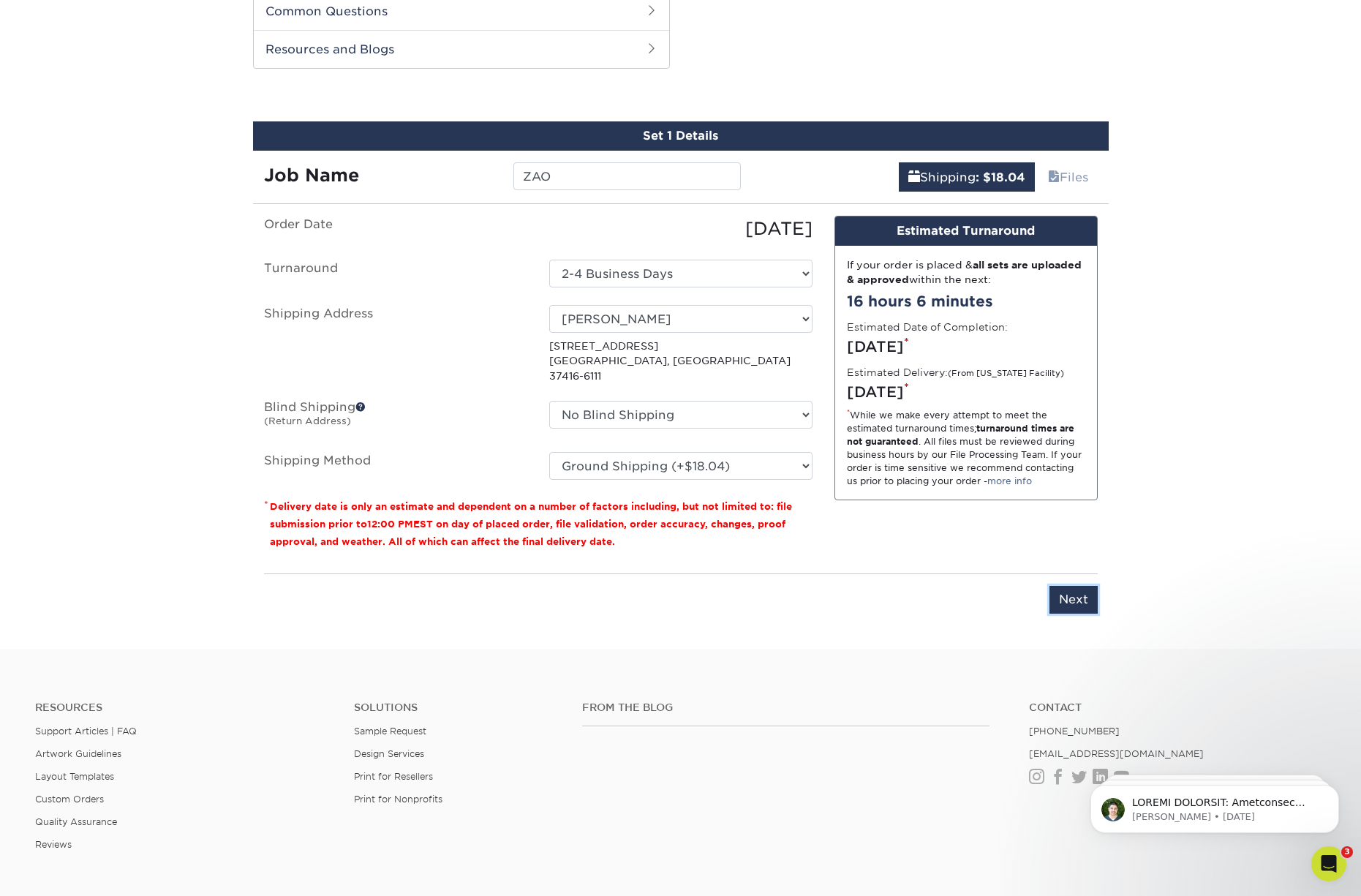
click at [1068, 586] on input "Next" at bounding box center [1073, 600] width 49 height 28
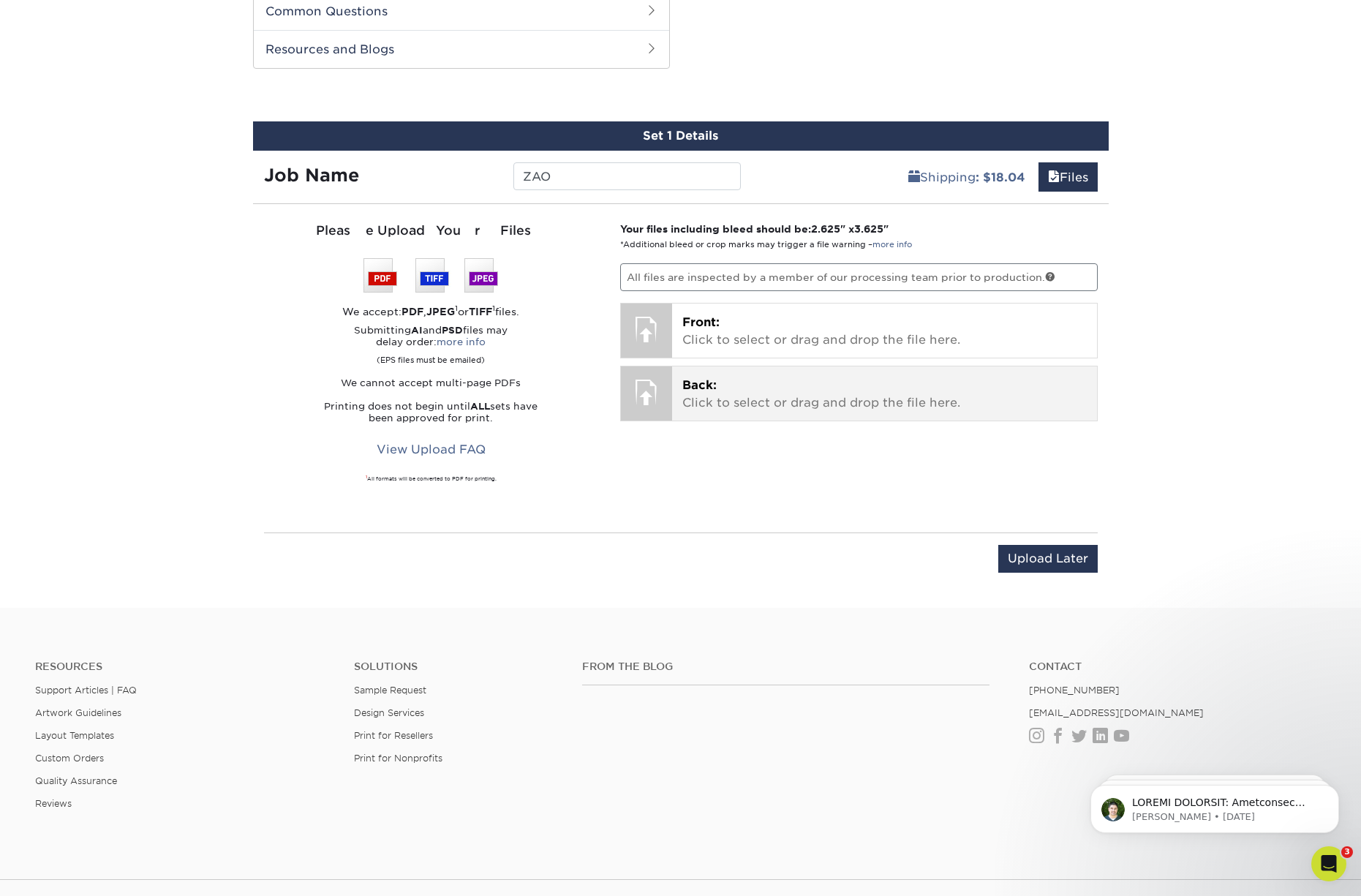
click at [726, 392] on p "Back: Click to select or drag and drop the file here." at bounding box center [884, 394] width 404 height 35
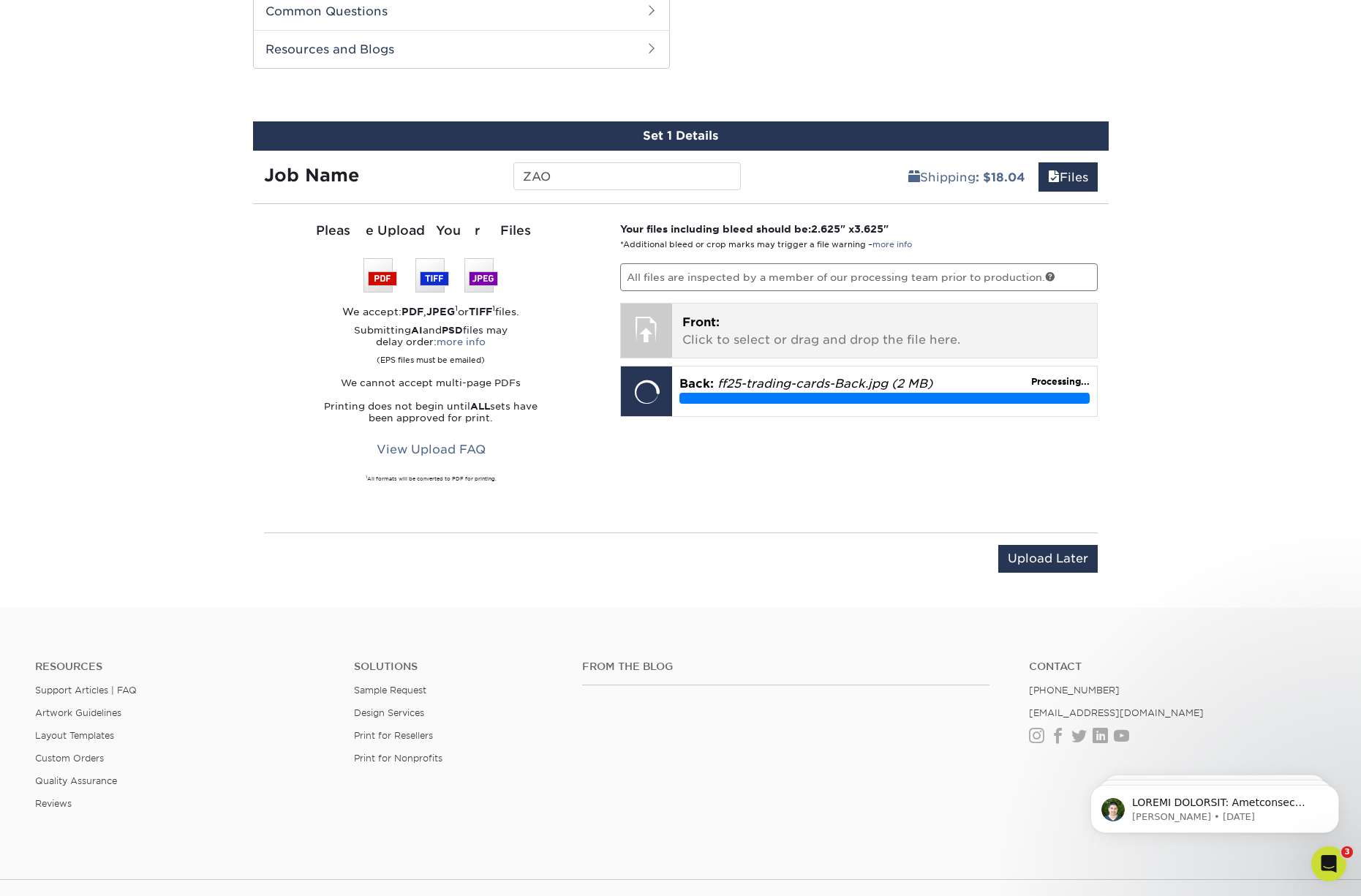
click at [740, 325] on p "Front: Click to select or drag and drop the file here." at bounding box center [884, 331] width 404 height 35
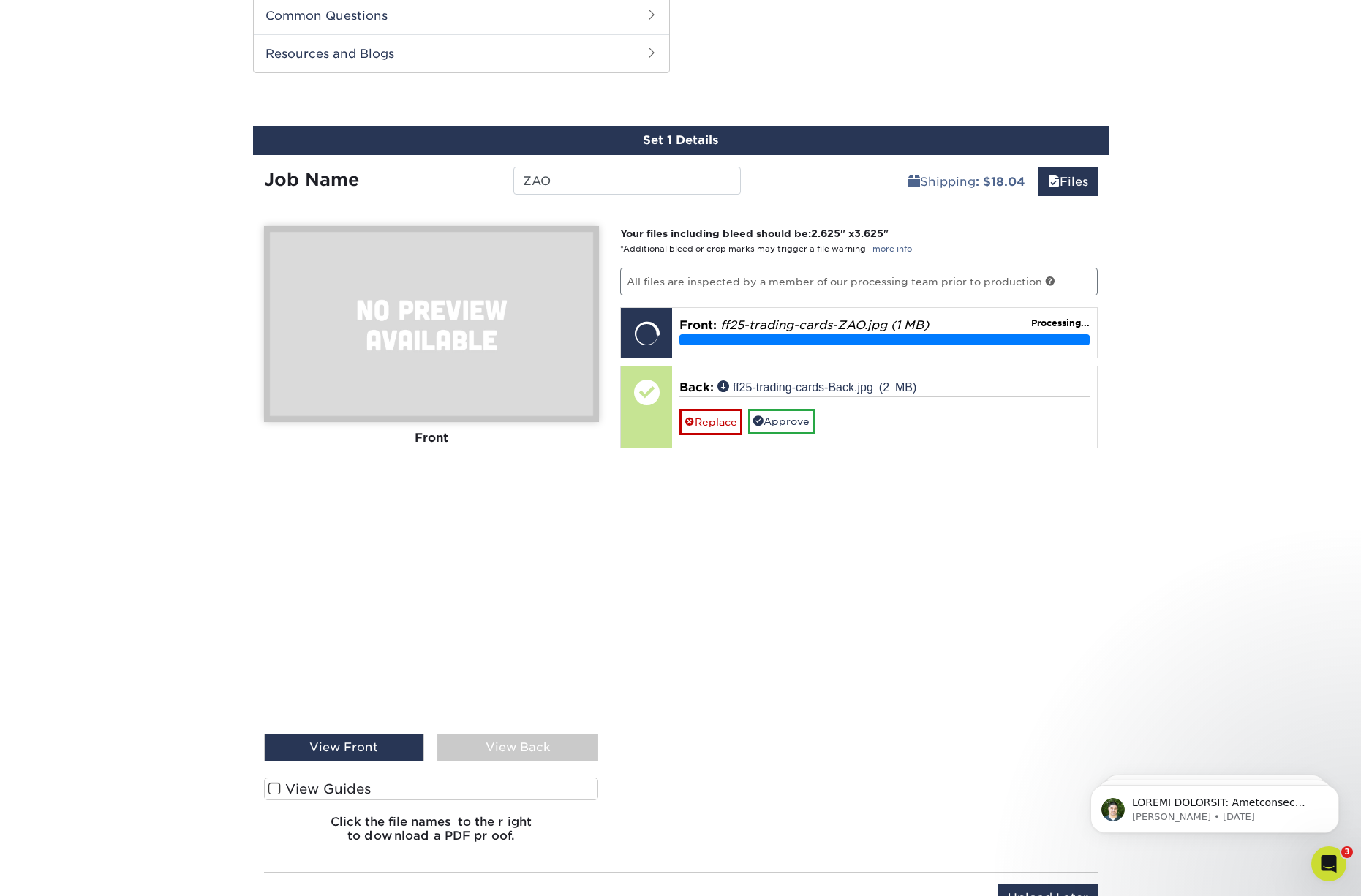
scroll to position [727, 0]
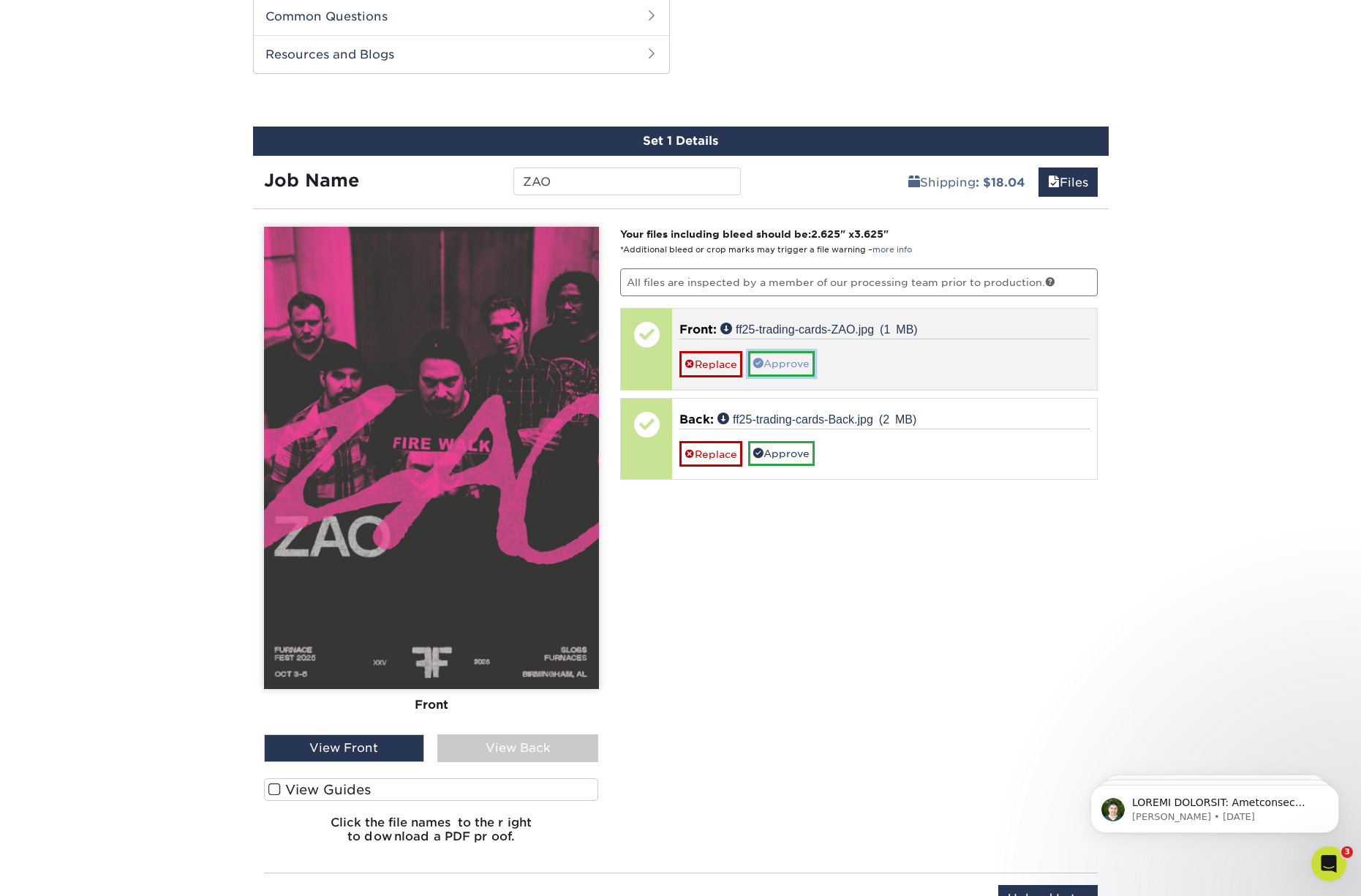
click at [773, 367] on link "Approve" at bounding box center [781, 363] width 67 height 25
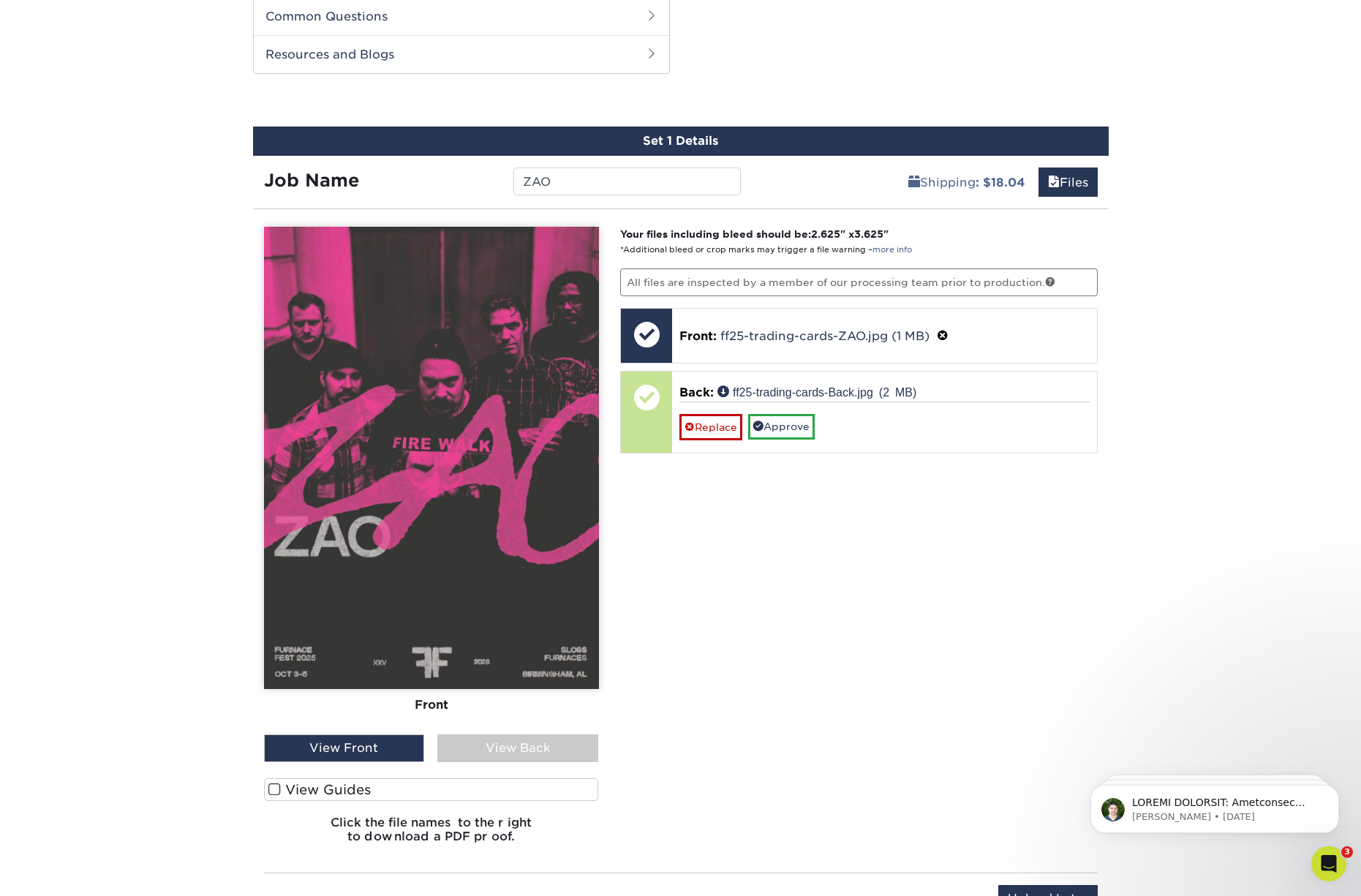
click at [548, 745] on div "View Back" at bounding box center [517, 748] width 160 height 28
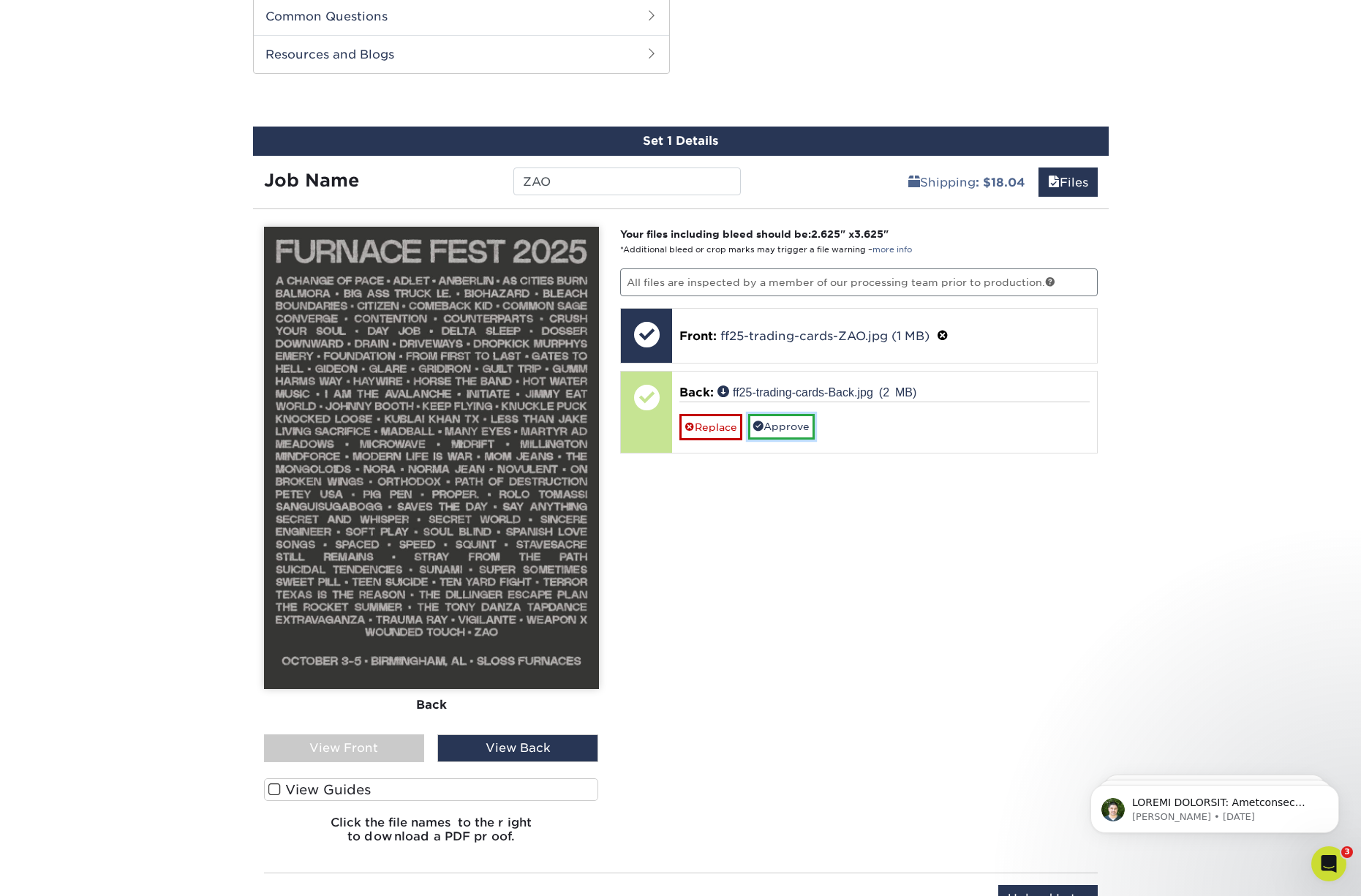
click at [800, 427] on link "Approve" at bounding box center [781, 426] width 67 height 25
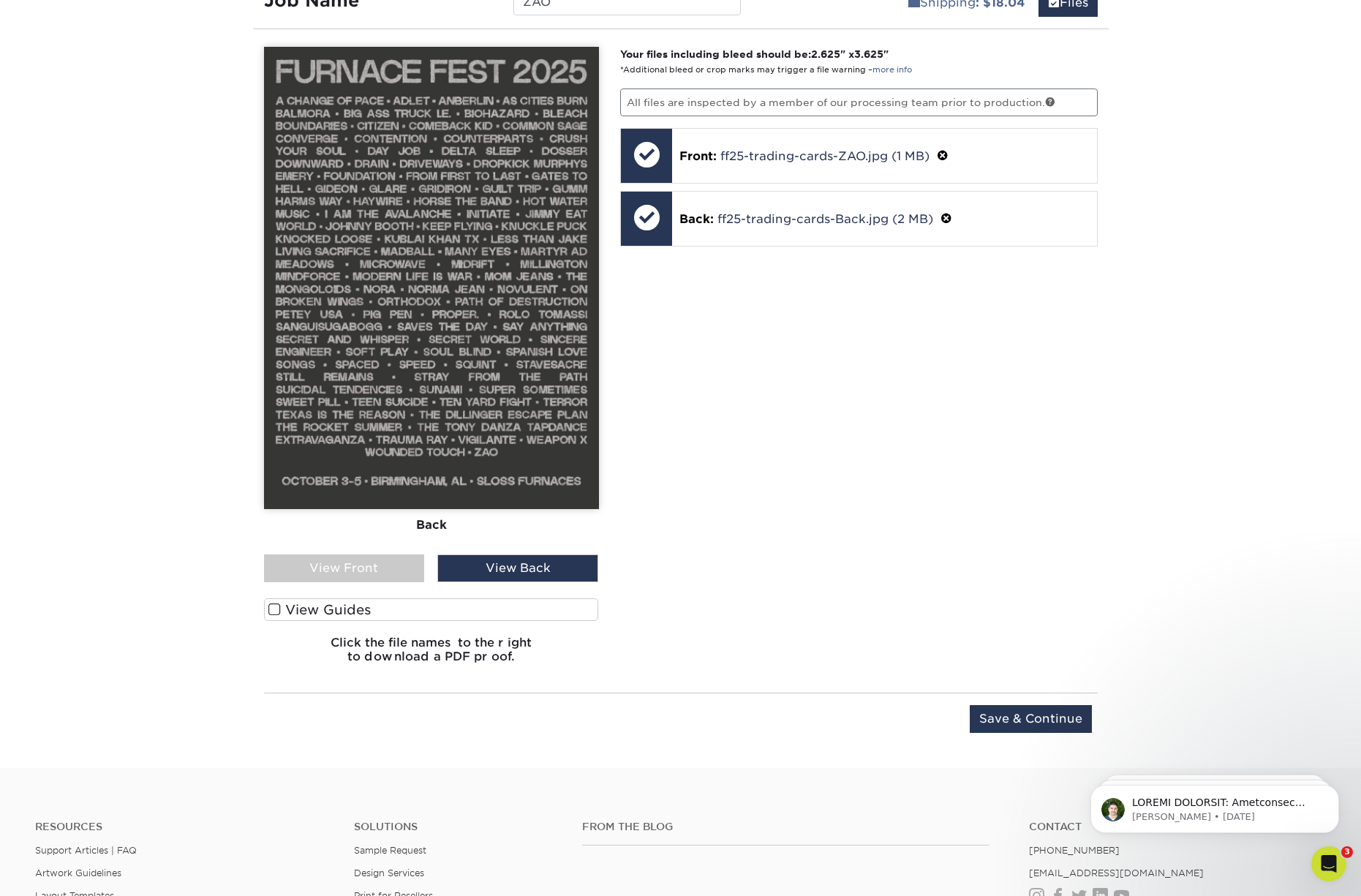
scroll to position [966, 0]
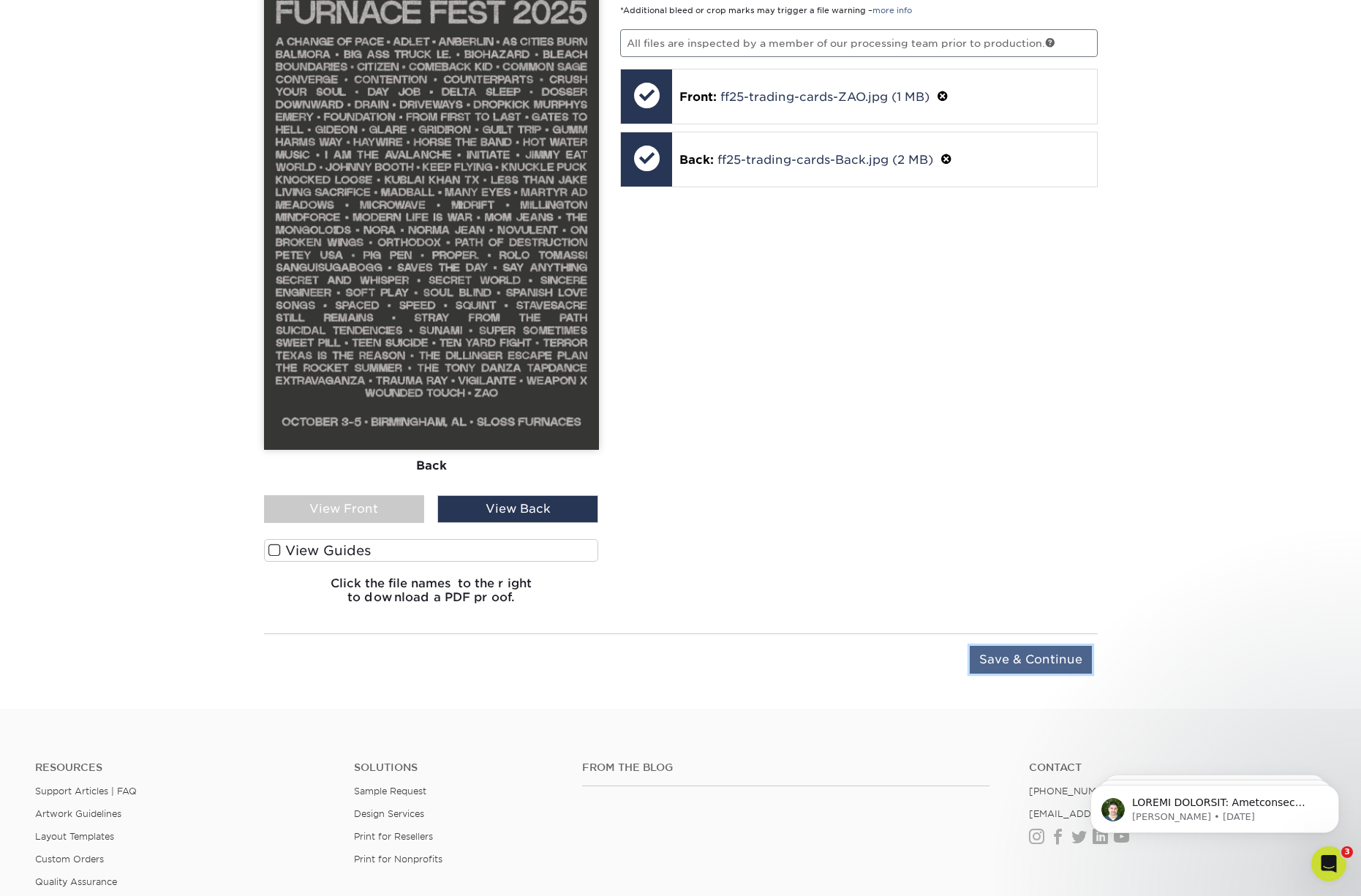
click at [1002, 656] on input "Save & Continue" at bounding box center [1030, 659] width 122 height 28
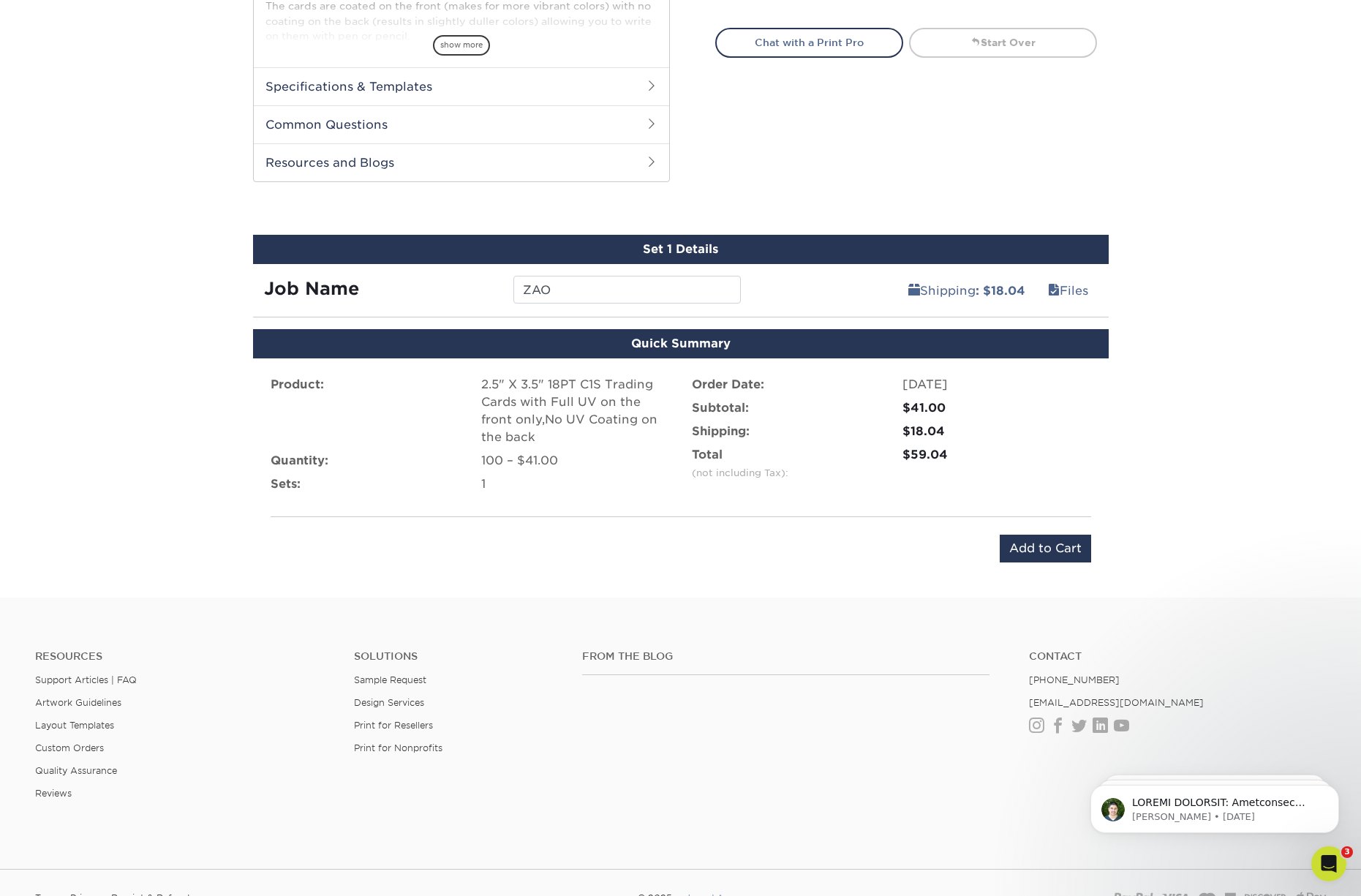
scroll to position [616, 0]
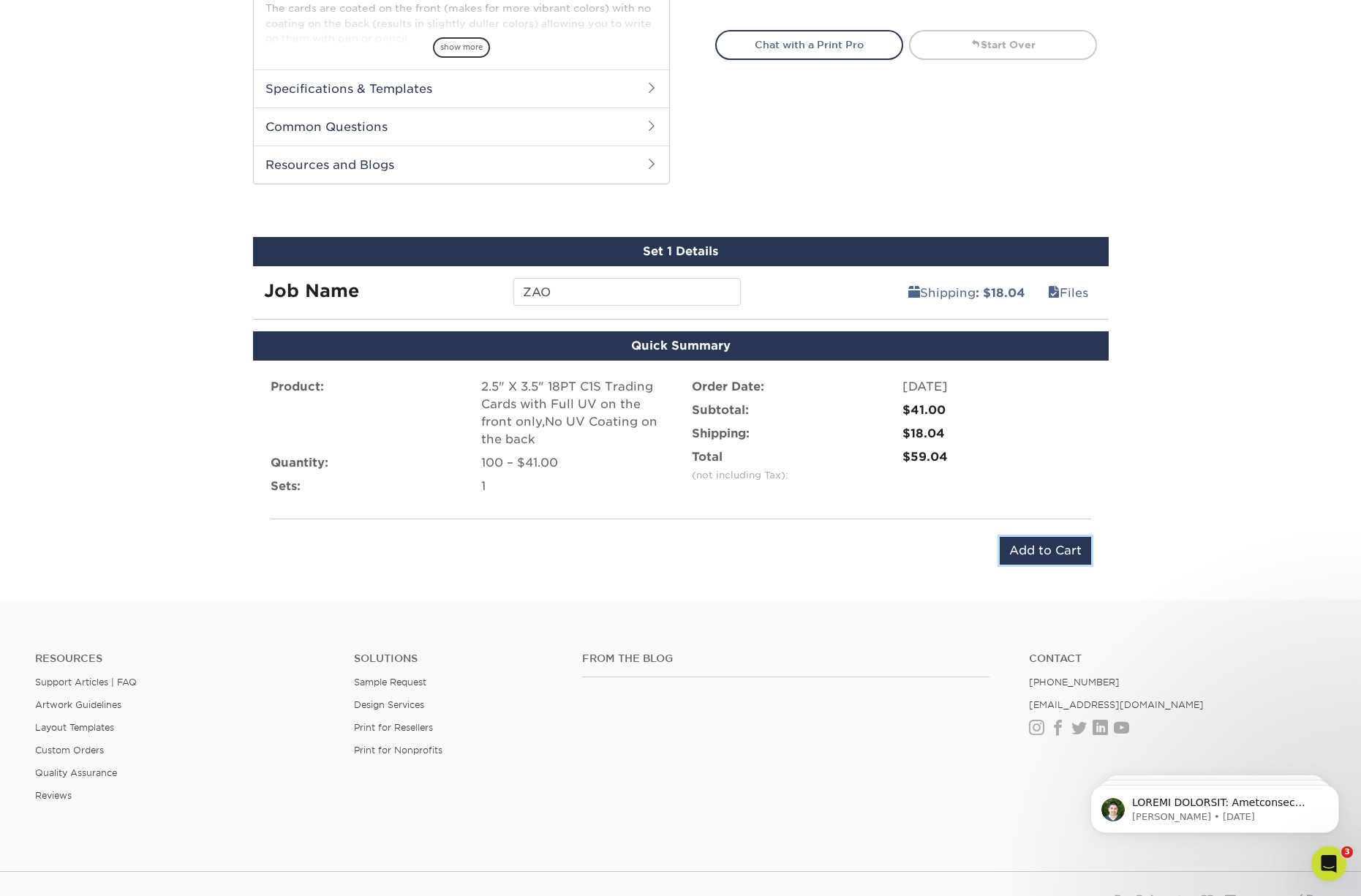
click at [1039, 548] on input "Add to Cart" at bounding box center [1046, 550] width 92 height 28
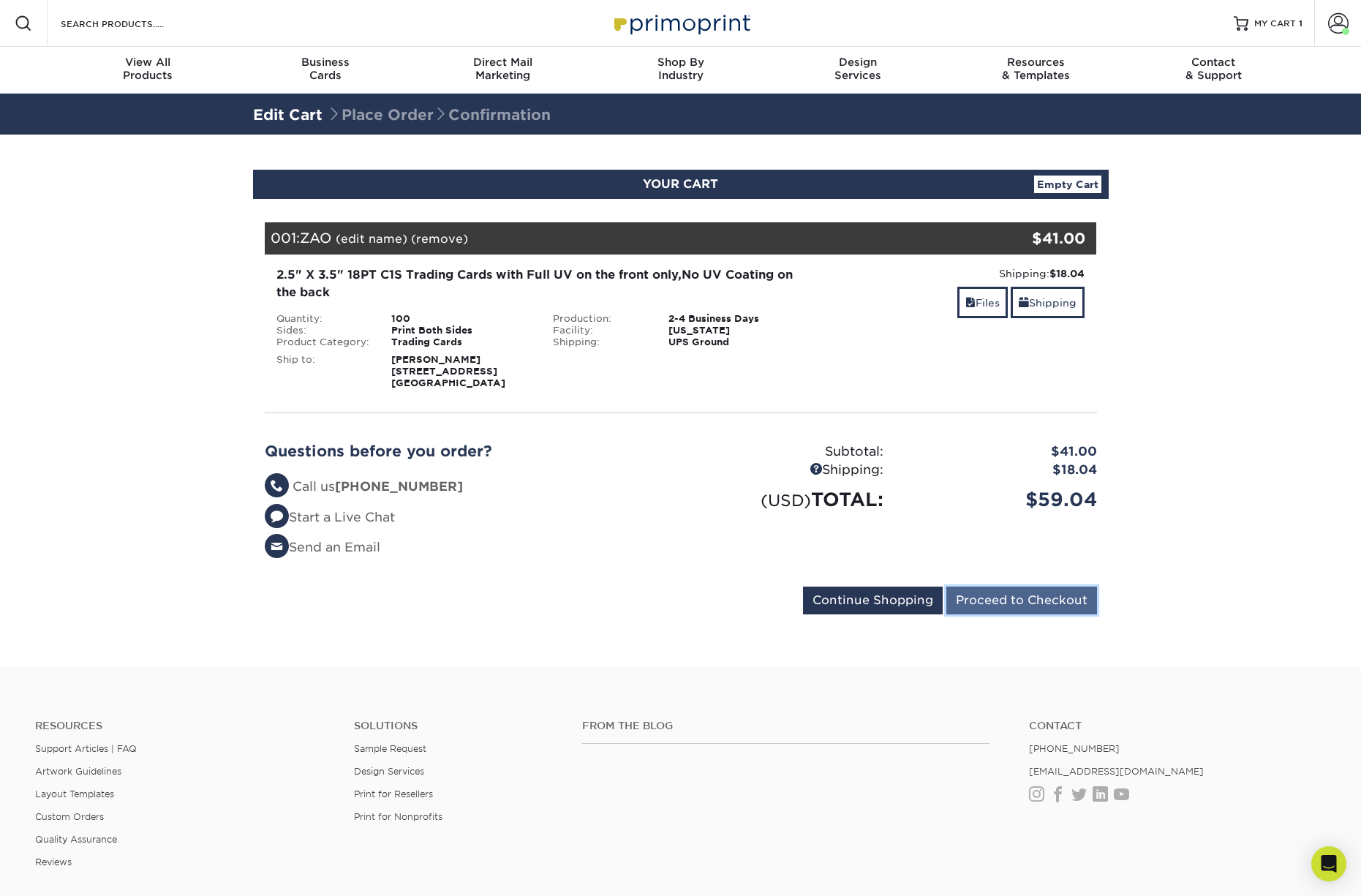
click at [997, 601] on input "Proceed to Checkout" at bounding box center [1022, 601] width 150 height 28
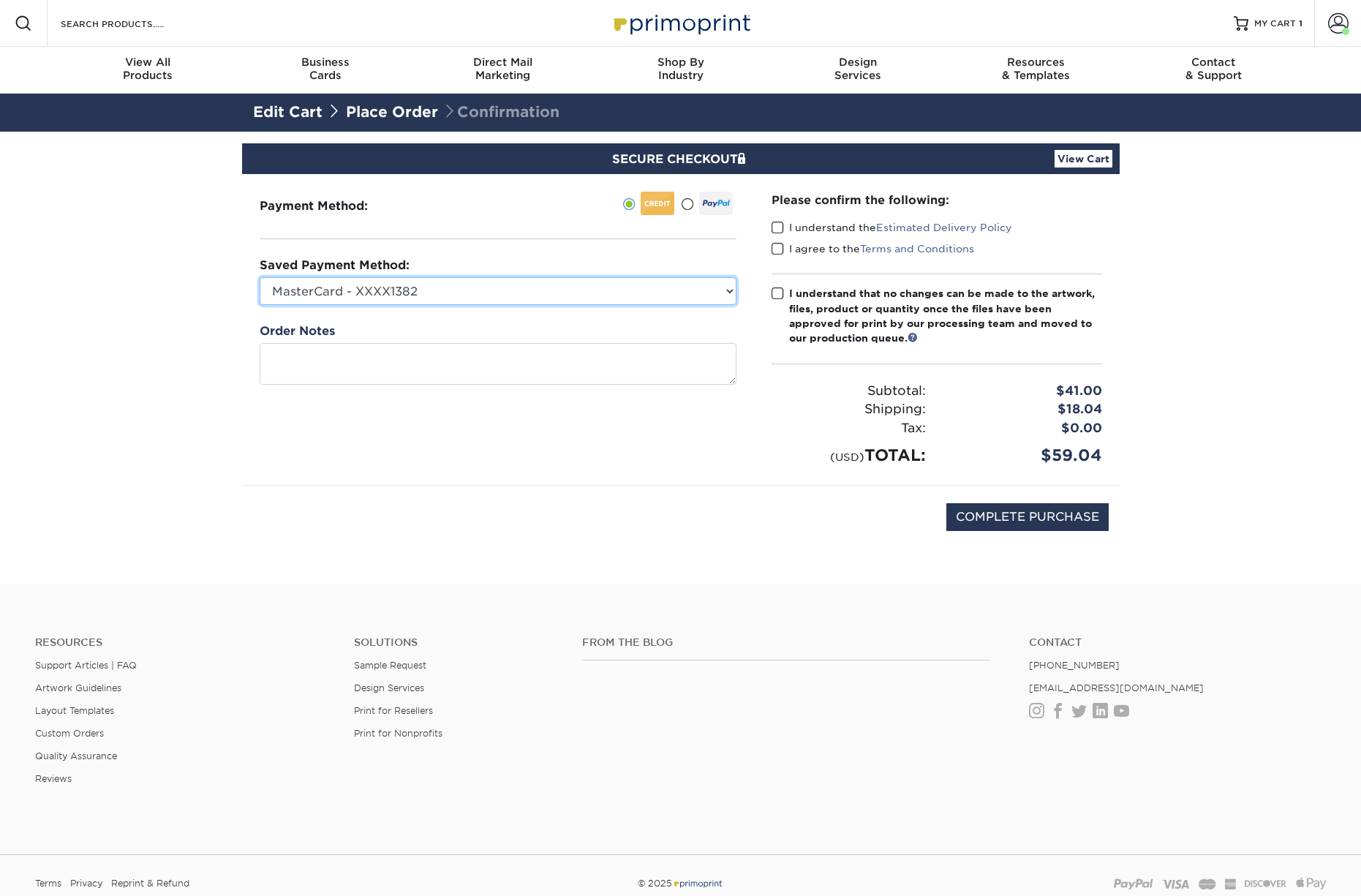
click at [454, 294] on select "MasterCard - XXXX1382 Visa - XXXX4812 Visa - XXXX7780 Visa - XXXX9441 New Credi…" at bounding box center [498, 291] width 477 height 28
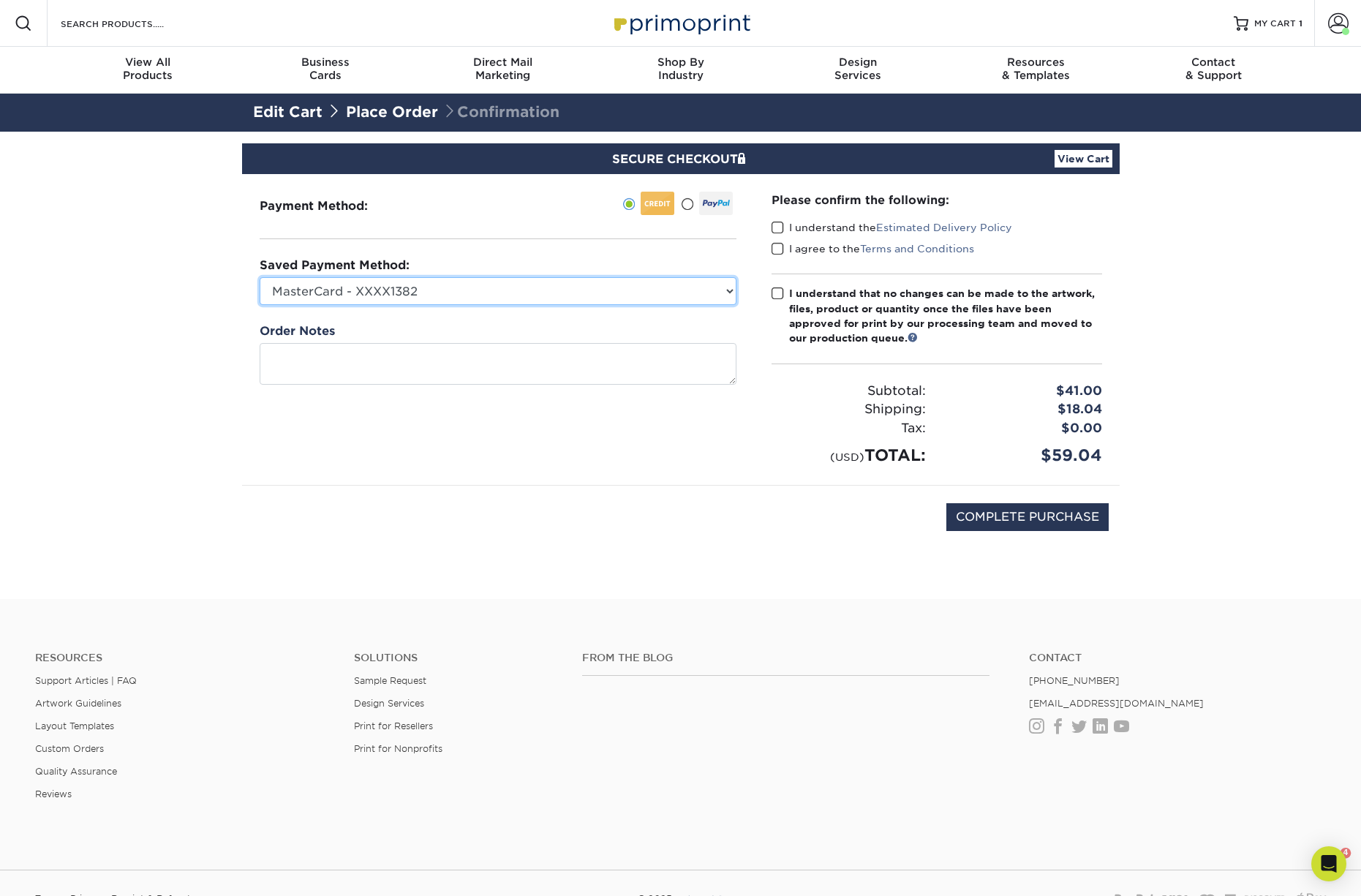
select select "75613"
click at [260, 277] on select "MasterCard - XXXX1382 Visa - XXXX4812 Visa - XXXX7780 Visa - XXXX9441 New Credi…" at bounding box center [498, 291] width 477 height 28
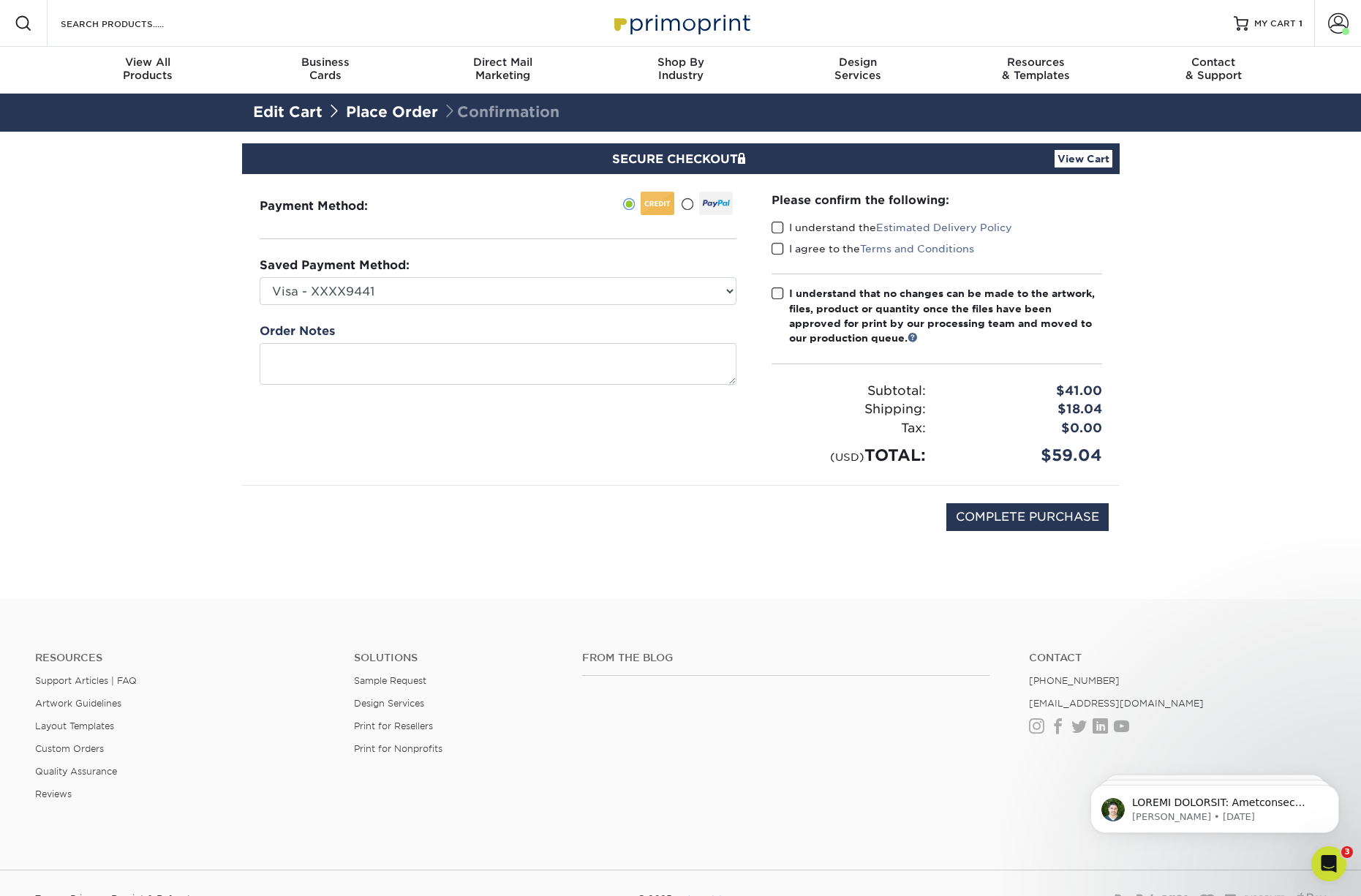
drag, startPoint x: 775, startPoint y: 224, endPoint x: 774, endPoint y: 242, distance: 18.0
click at [775, 224] on span at bounding box center [778, 227] width 13 height 14
click at [0, 0] on input "I understand the Estimated Delivery Policy" at bounding box center [0, 0] width 0 height 0
drag, startPoint x: 775, startPoint y: 247, endPoint x: 775, endPoint y: 264, distance: 17.0
click at [775, 247] on span at bounding box center [778, 249] width 13 height 14
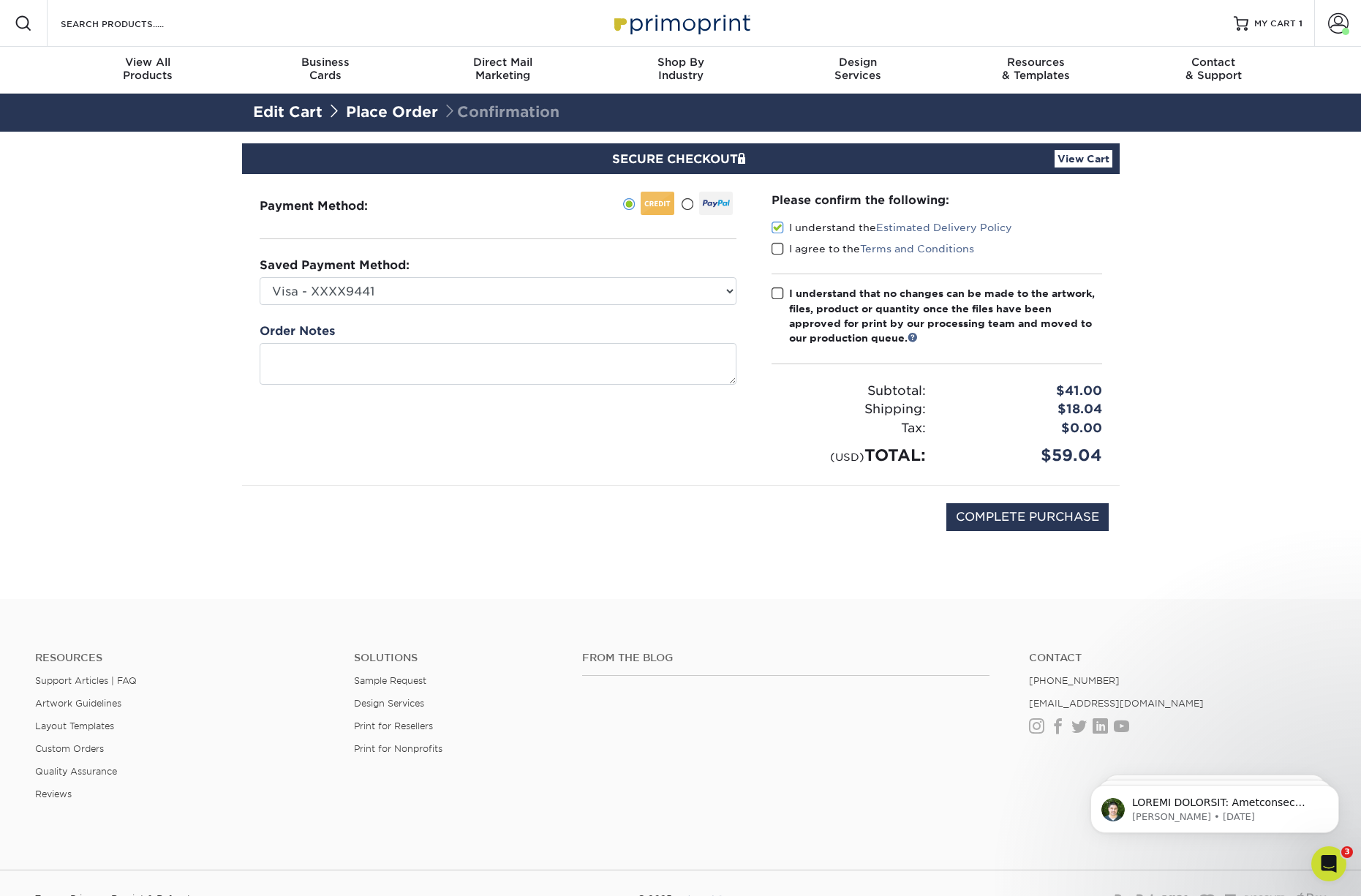
click at [0, 0] on input "I agree to the Terms and Conditions" at bounding box center [0, 0] width 0 height 0
click at [774, 292] on span at bounding box center [778, 293] width 13 height 14
click at [0, 0] on input "I understand that no changes can be made to the artwork, files, product or quan…" at bounding box center [0, 0] width 0 height 0
click at [990, 521] on input "COMPLETE PURCHASE" at bounding box center [1027, 517] width 162 height 28
type input "PROCESSING, PLEASE WAIT..."
